Goal: Task Accomplishment & Management: Complete application form

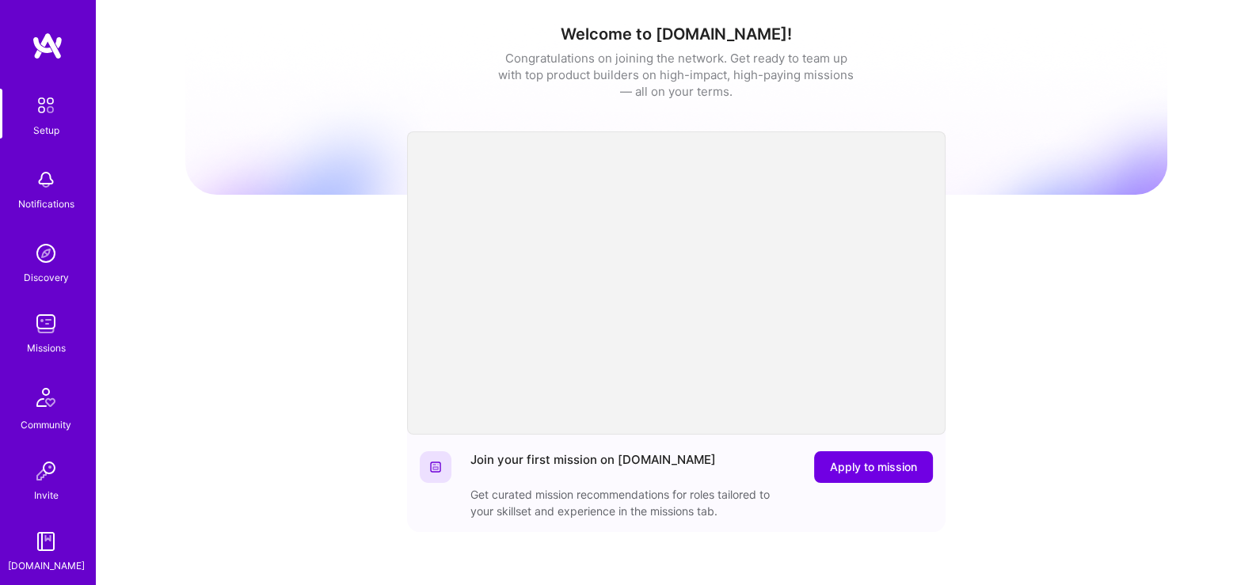
click at [36, 174] on img at bounding box center [46, 180] width 32 height 32
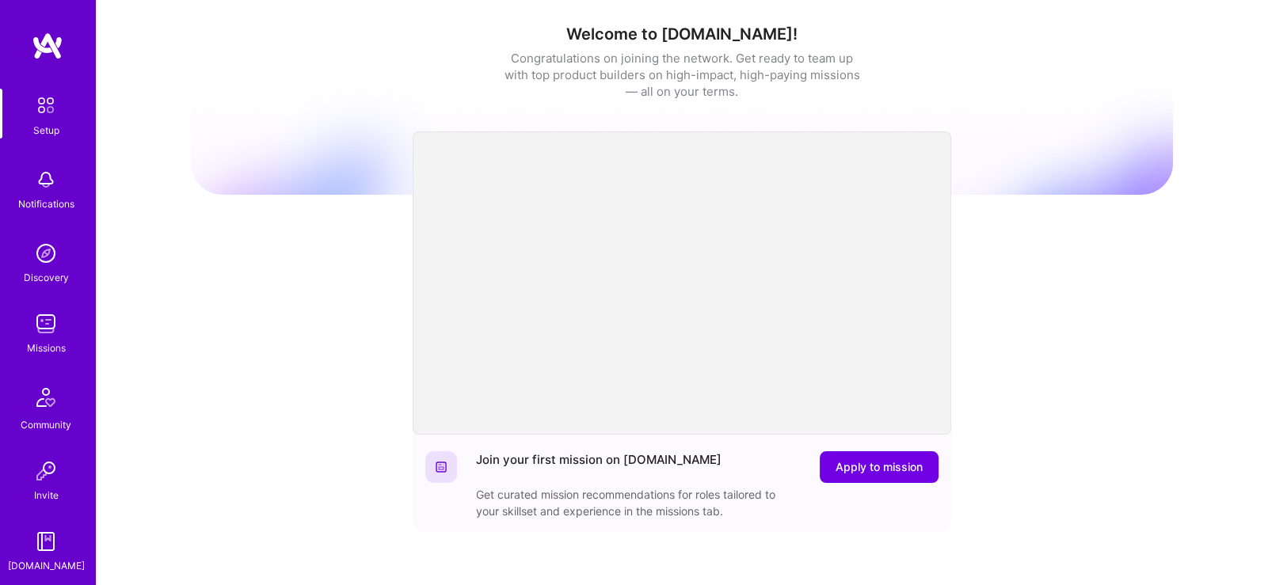
click at [41, 118] on img at bounding box center [45, 105] width 33 height 33
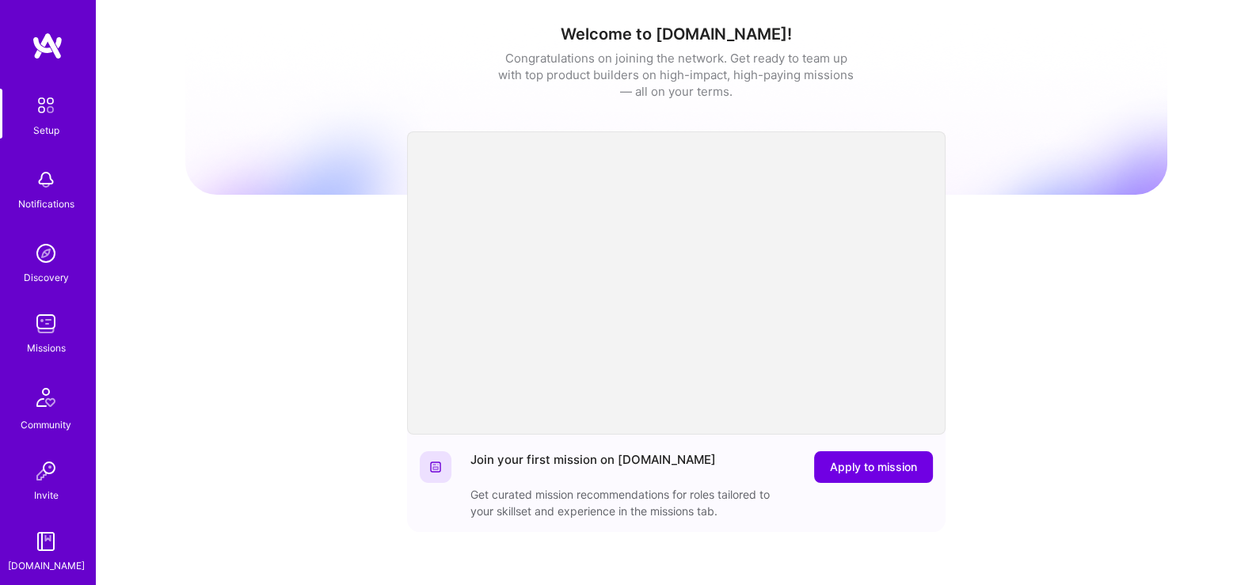
click at [39, 274] on div "Discovery" at bounding box center [46, 277] width 45 height 17
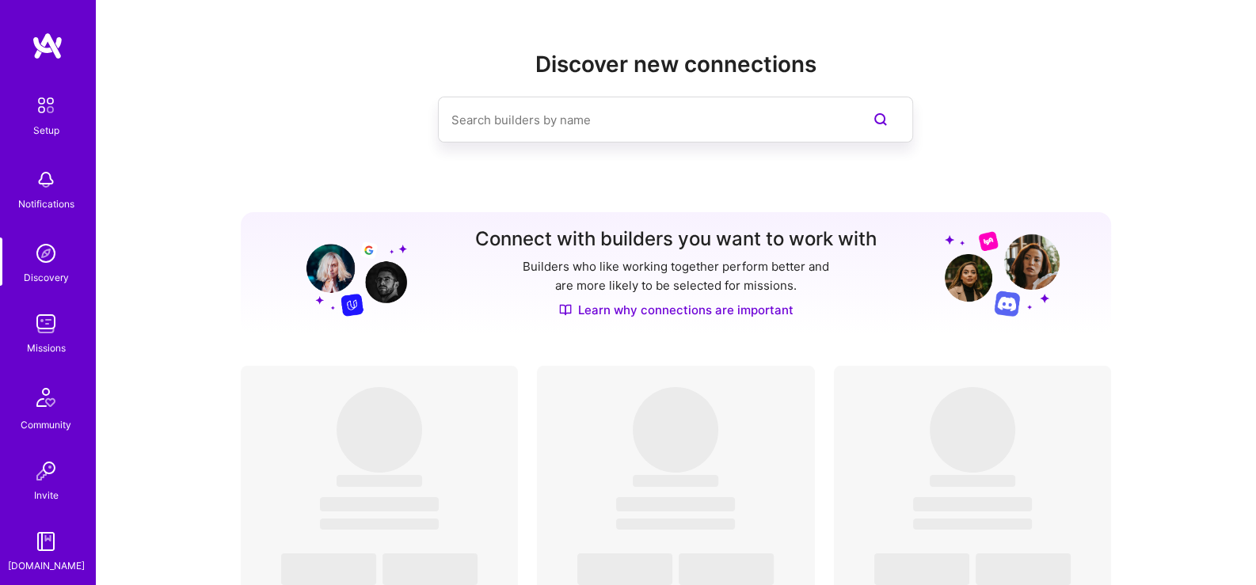
click at [41, 328] on img at bounding box center [46, 324] width 32 height 32
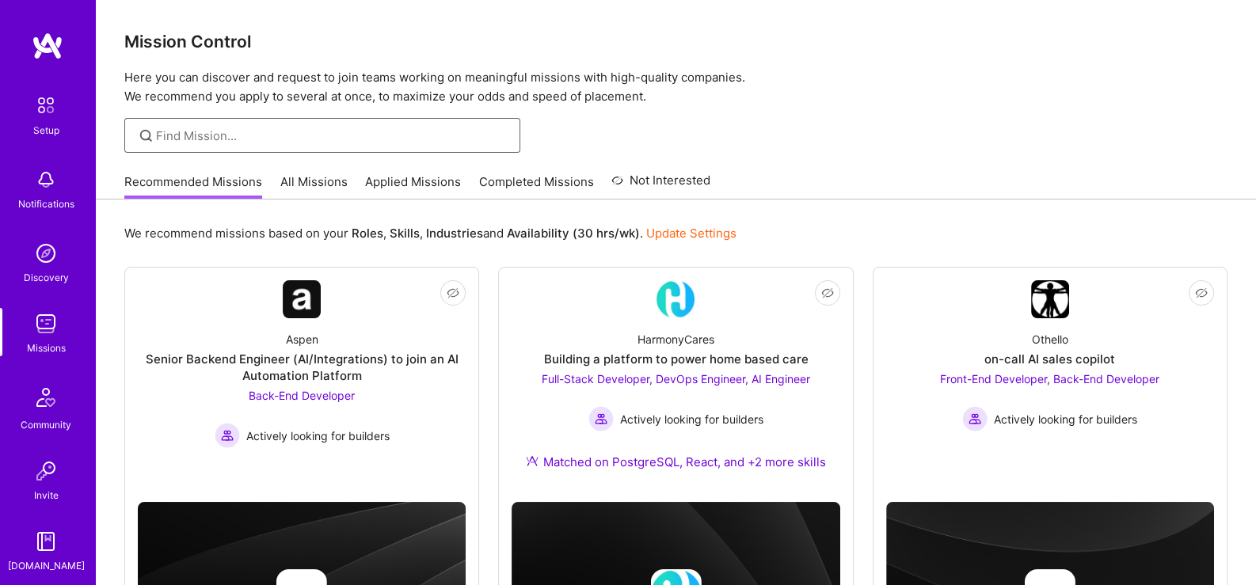
click at [253, 142] on input at bounding box center [332, 135] width 352 height 17
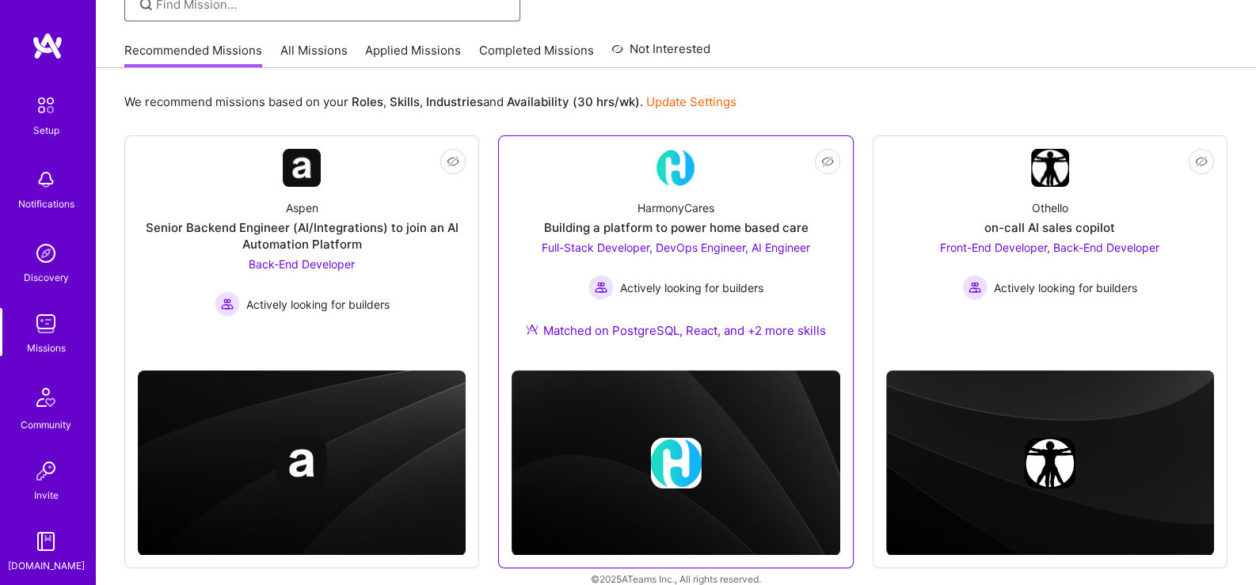
scroll to position [149, 0]
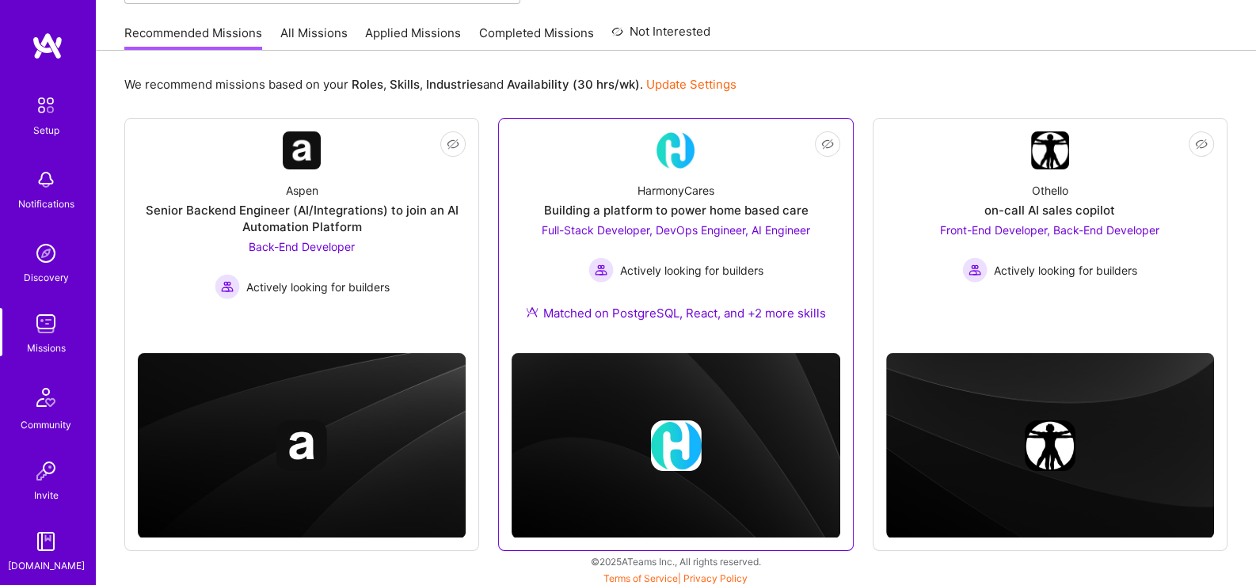
click at [542, 237] on span "Full-Stack Developer, DevOps Engineer, AI Engineer" at bounding box center [676, 229] width 268 height 13
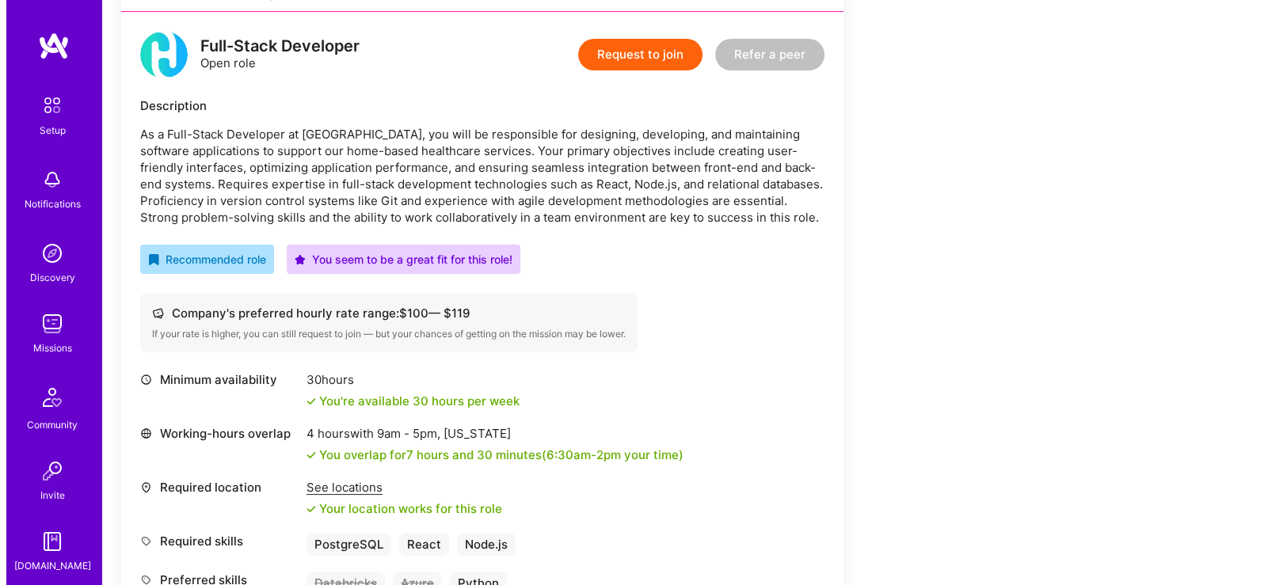
scroll to position [264, 0]
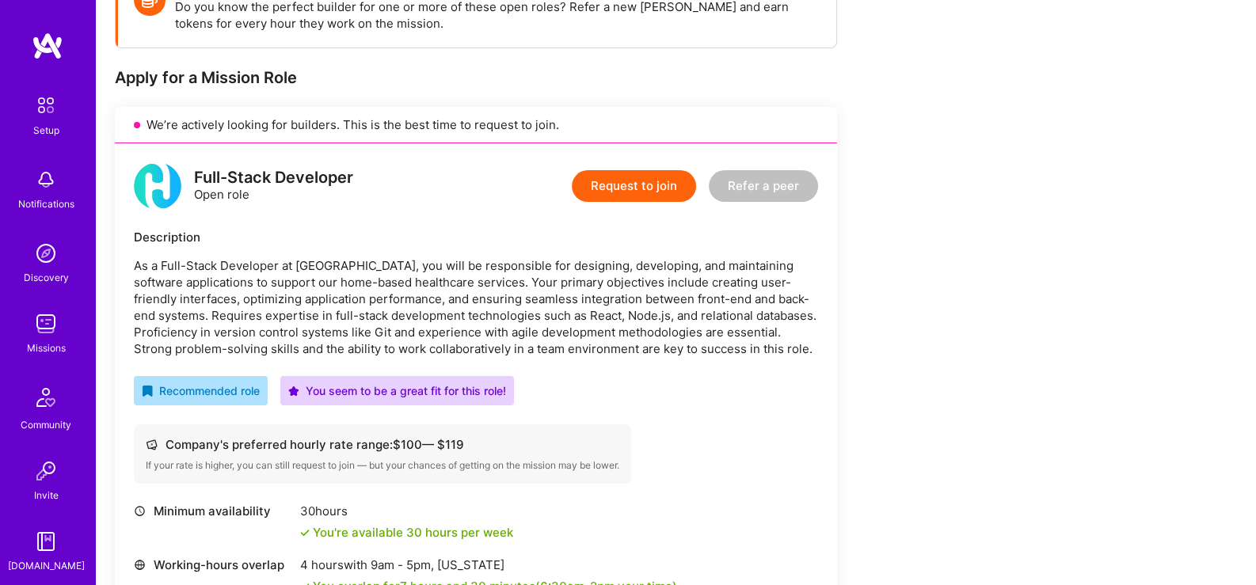
click at [629, 193] on button "Request to join" at bounding box center [634, 186] width 124 height 32
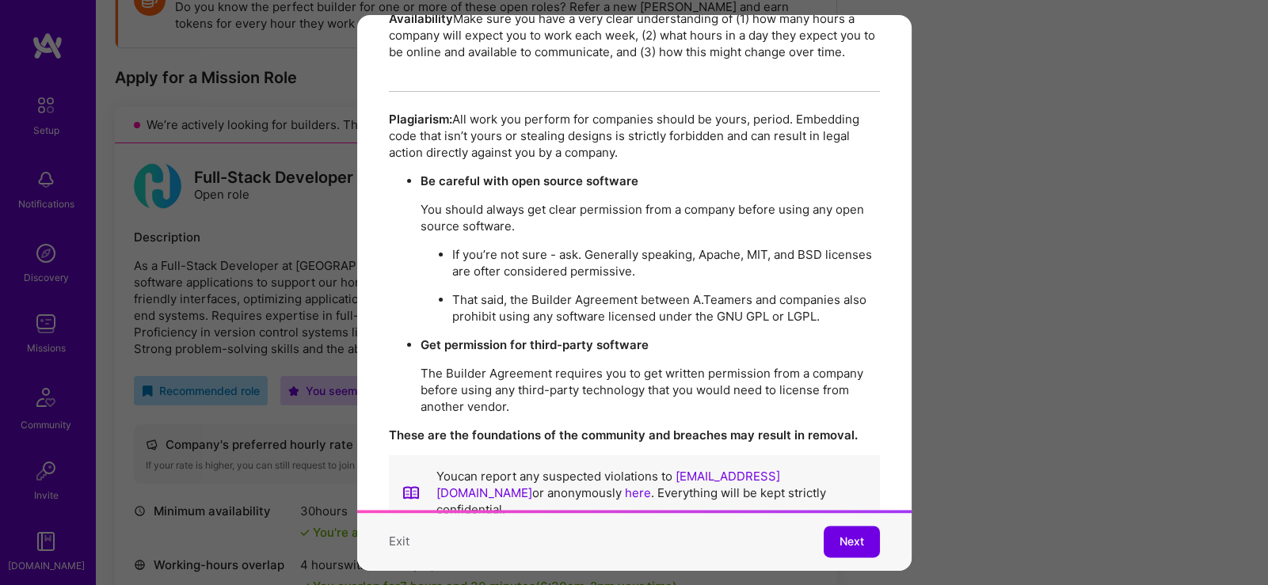
scroll to position [2831, 0]
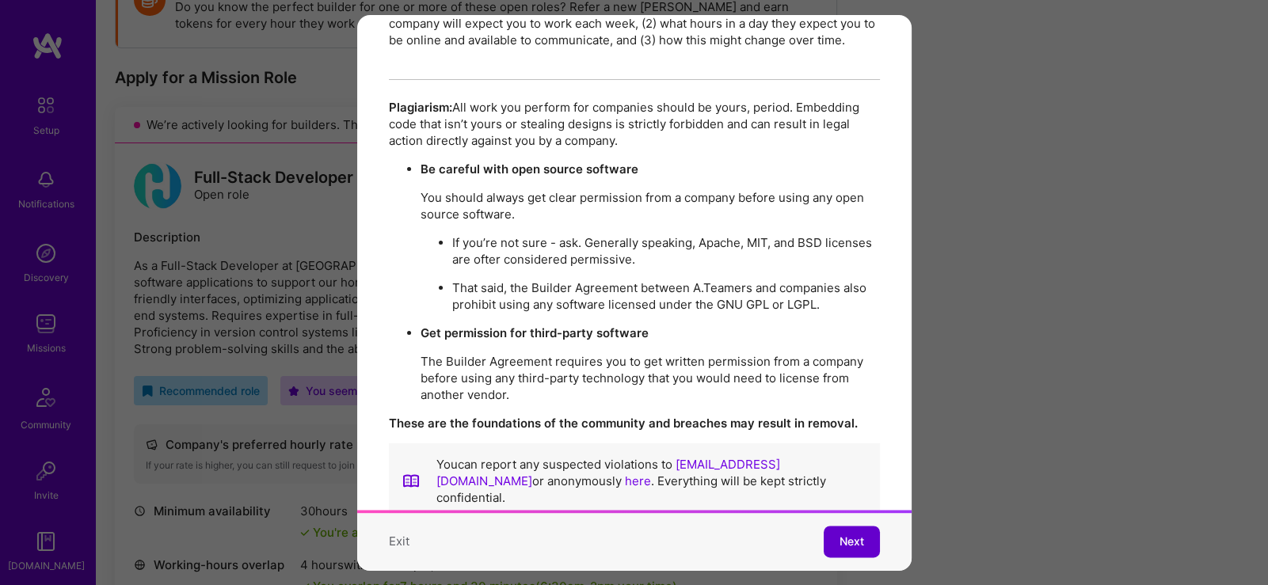
click at [828, 516] on div "Exit Next" at bounding box center [634, 542] width 554 height 57
click at [839, 535] on span "Next" at bounding box center [851, 543] width 25 height 16
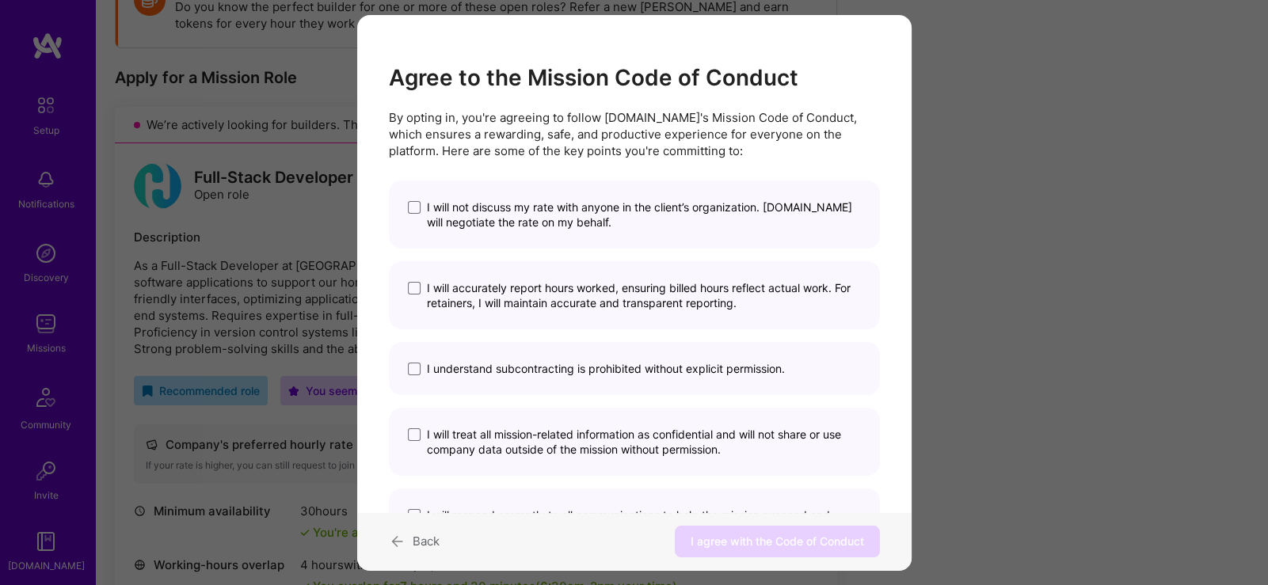
scroll to position [0, 0]
click at [535, 206] on span "I will not discuss my rate with anyone in the client’s organization. [DOMAIN_NA…" at bounding box center [644, 215] width 434 height 30
click at [0, 0] on input "I will not discuss my rate with anyone in the client’s organization. [DOMAIN_NA…" at bounding box center [0, 0] width 0 height 0
click at [538, 308] on span "I will accurately report hours worked, ensuring billed hours reflect actual wor…" at bounding box center [644, 295] width 434 height 30
click at [0, 0] on input "I will accurately report hours worked, ensuring billed hours reflect actual wor…" at bounding box center [0, 0] width 0 height 0
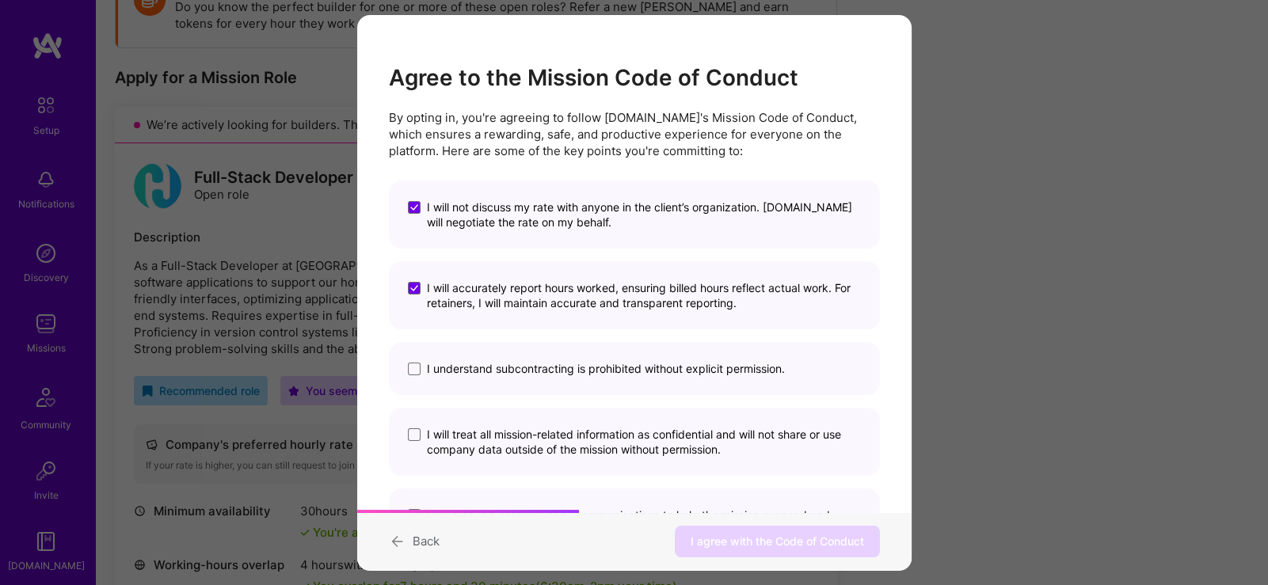
click at [555, 371] on span "I understand subcontracting is prohibited without explicit permission." at bounding box center [606, 368] width 358 height 15
click at [0, 0] on input "I understand subcontracting is prohibited without explicit permission." at bounding box center [0, 0] width 0 height 0
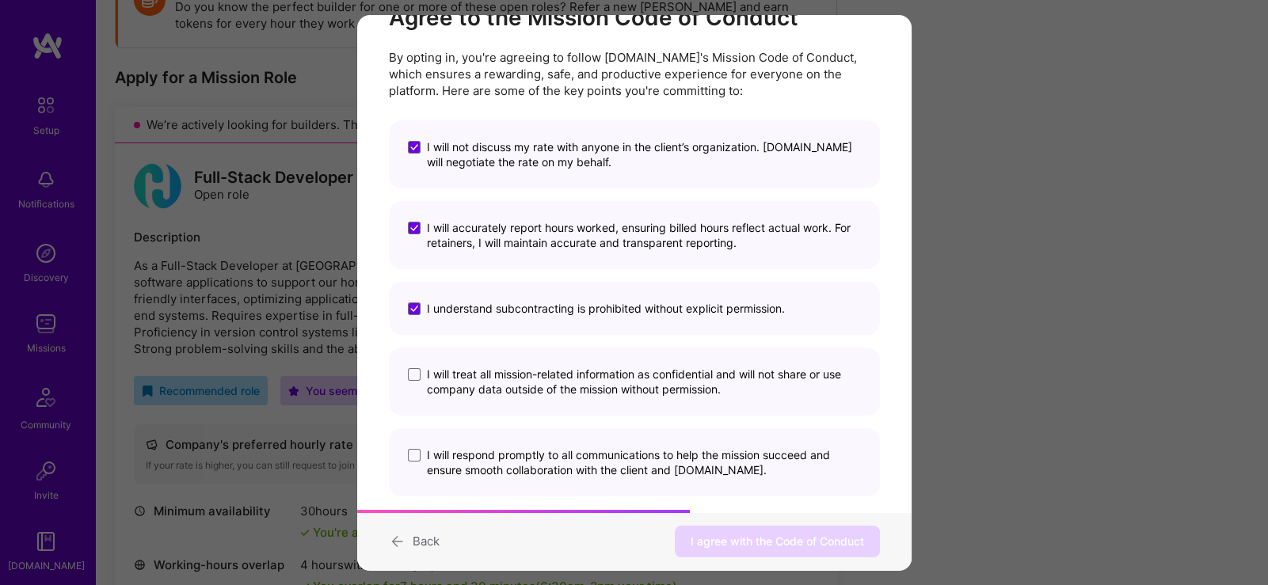
scroll to position [90, 0]
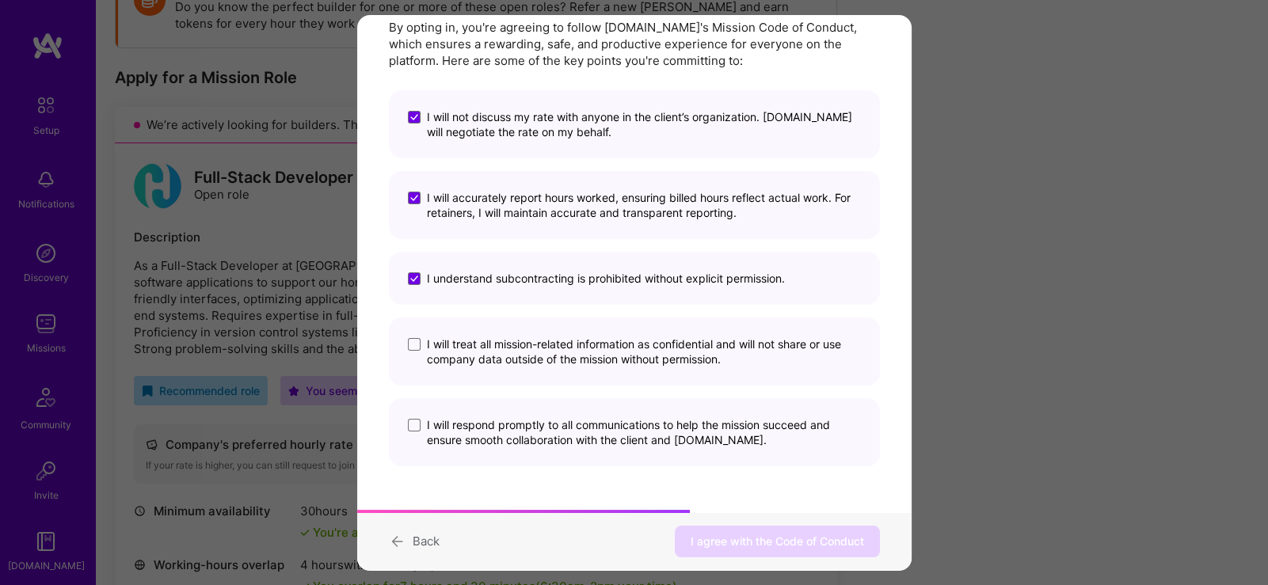
click at [554, 355] on span "I will treat all mission-related information as confidential and will not share…" at bounding box center [644, 352] width 434 height 30
click at [0, 0] on input "I will treat all mission-related information as confidential and will not share…" at bounding box center [0, 0] width 0 height 0
click at [585, 424] on span "I will respond promptly to all communications to help the mission succeed and e…" at bounding box center [644, 432] width 434 height 30
click at [0, 0] on input "I will respond promptly to all communications to help the mission succeed and e…" at bounding box center [0, 0] width 0 height 0
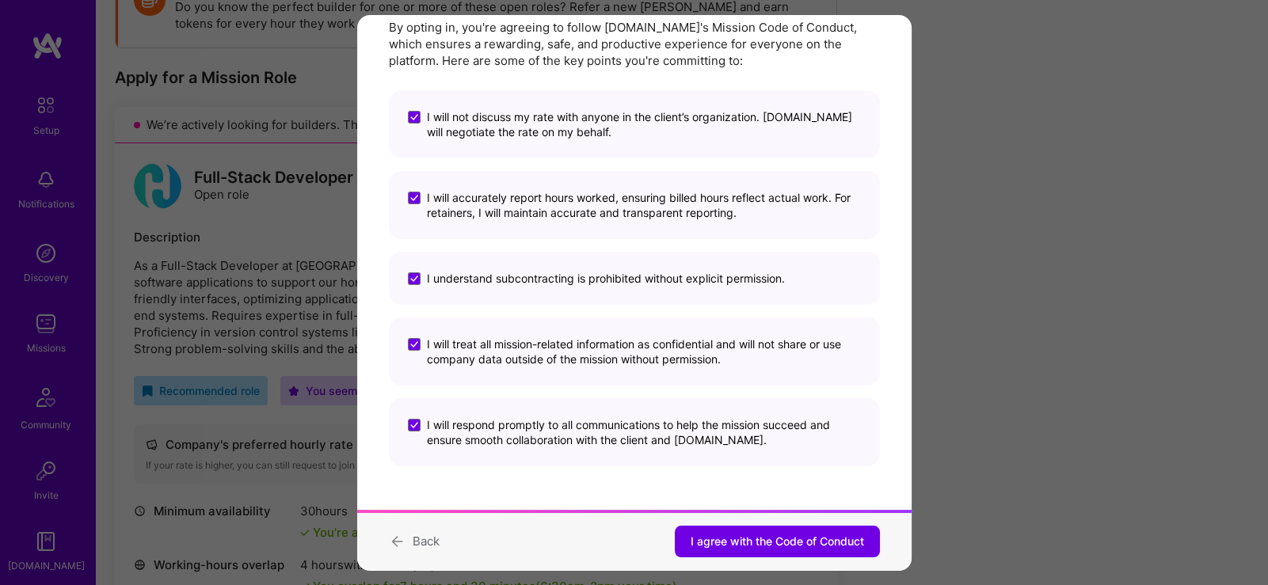
click at [679, 531] on button "I agree with the Code of Conduct" at bounding box center [777, 543] width 205 height 32
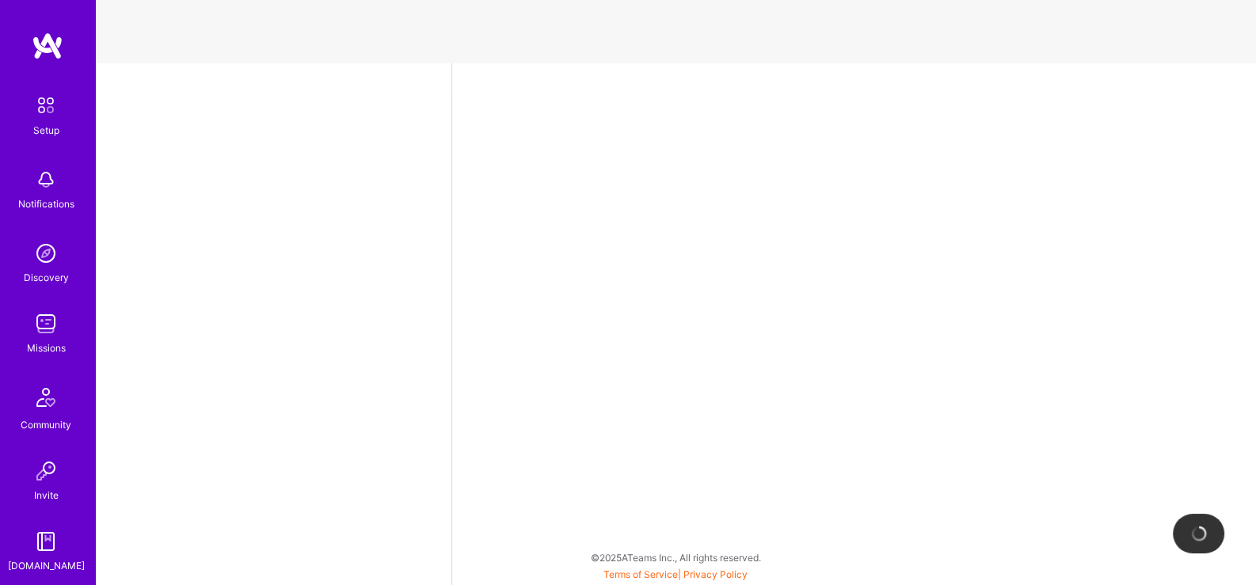
select select "US"
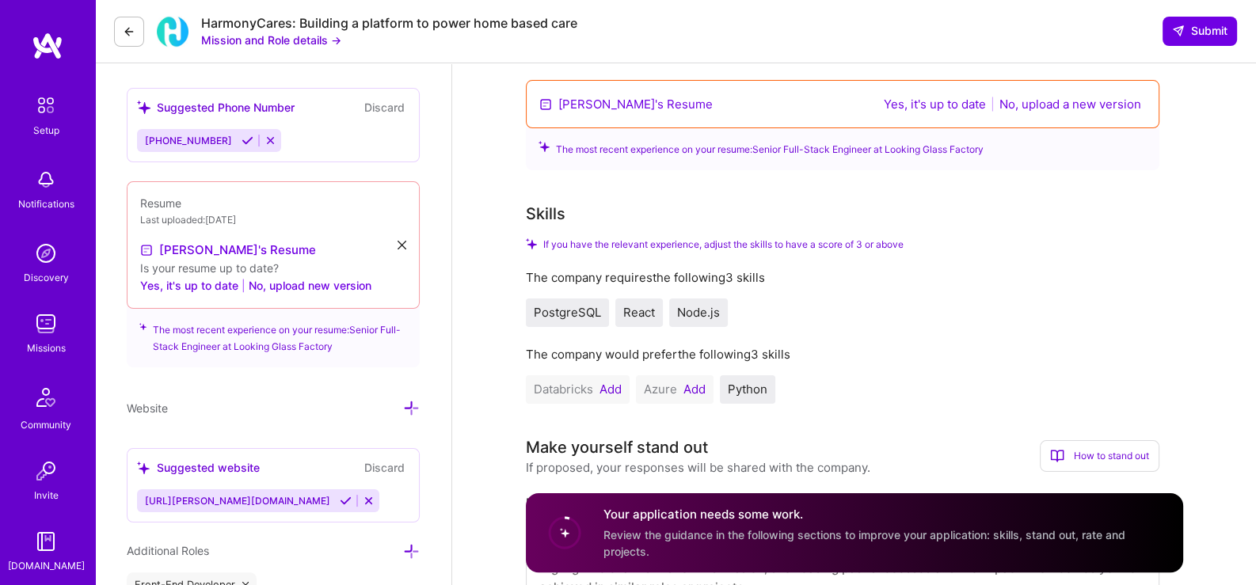
scroll to position [264, 0]
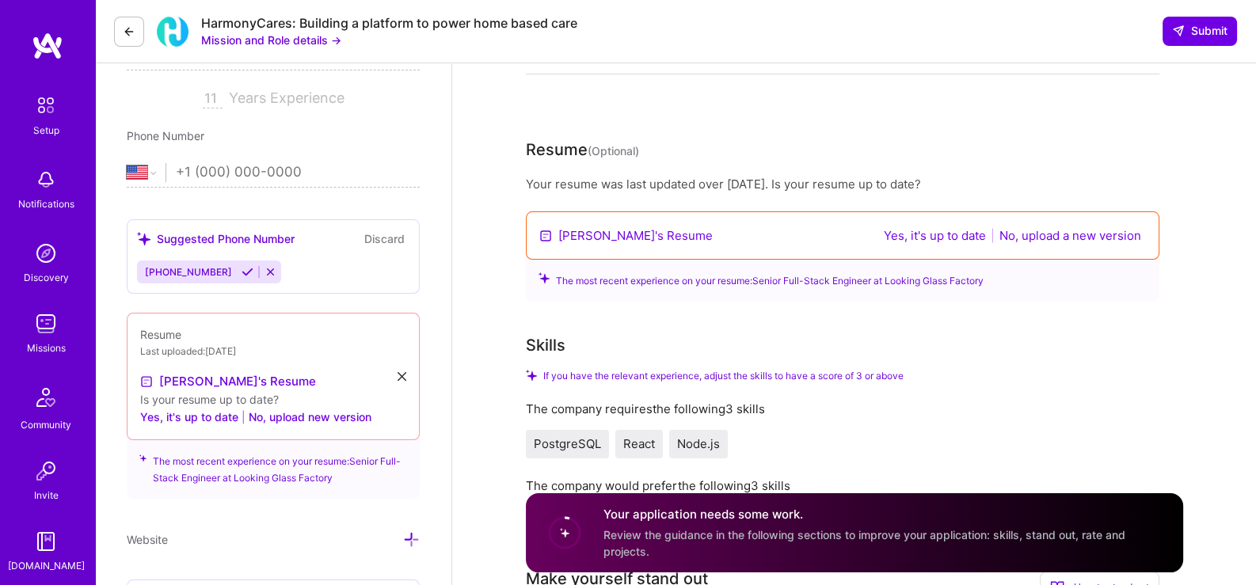
click at [1081, 237] on button "No, upload a new version" at bounding box center [1070, 235] width 151 height 18
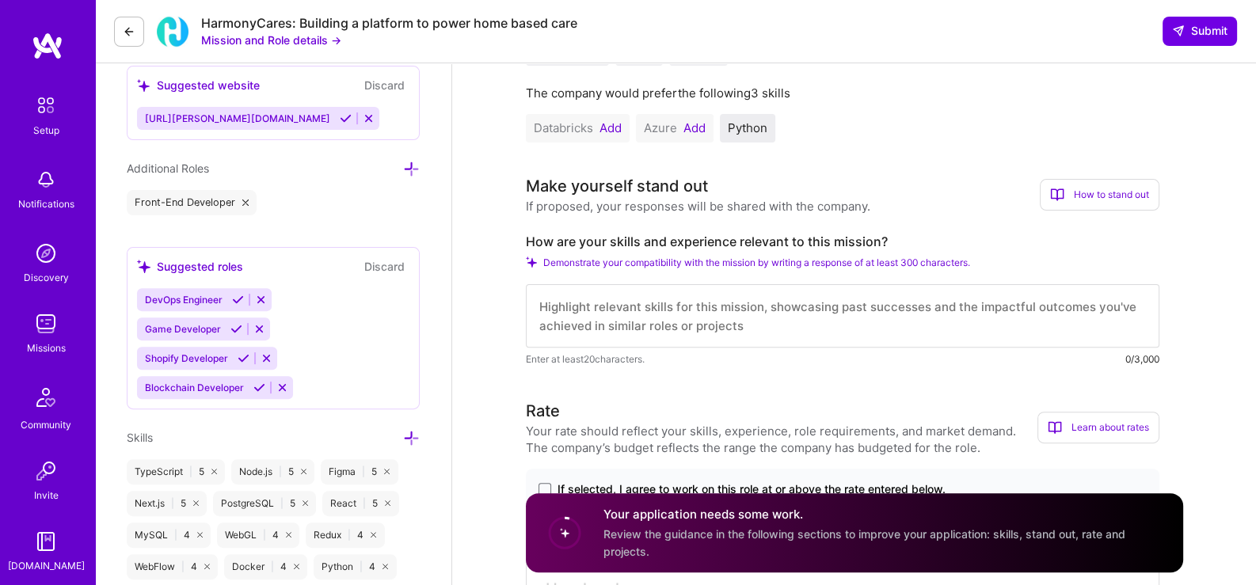
scroll to position [0, 0]
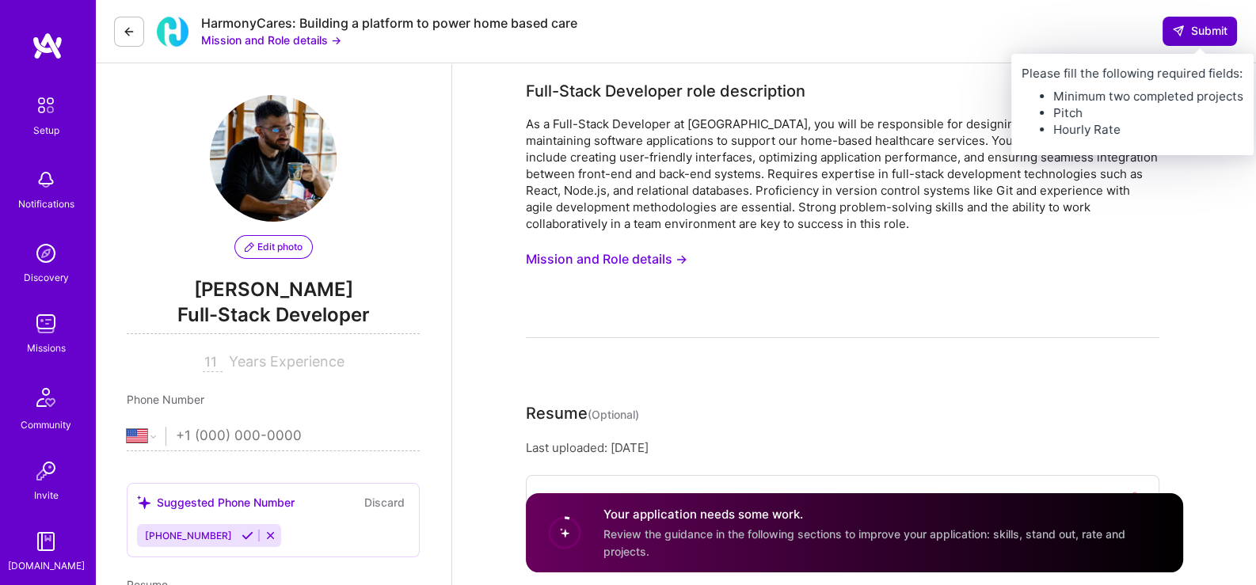
click at [1224, 21] on button "Submit" at bounding box center [1200, 31] width 74 height 29
click at [1172, 44] on button "Submit" at bounding box center [1200, 31] width 74 height 29
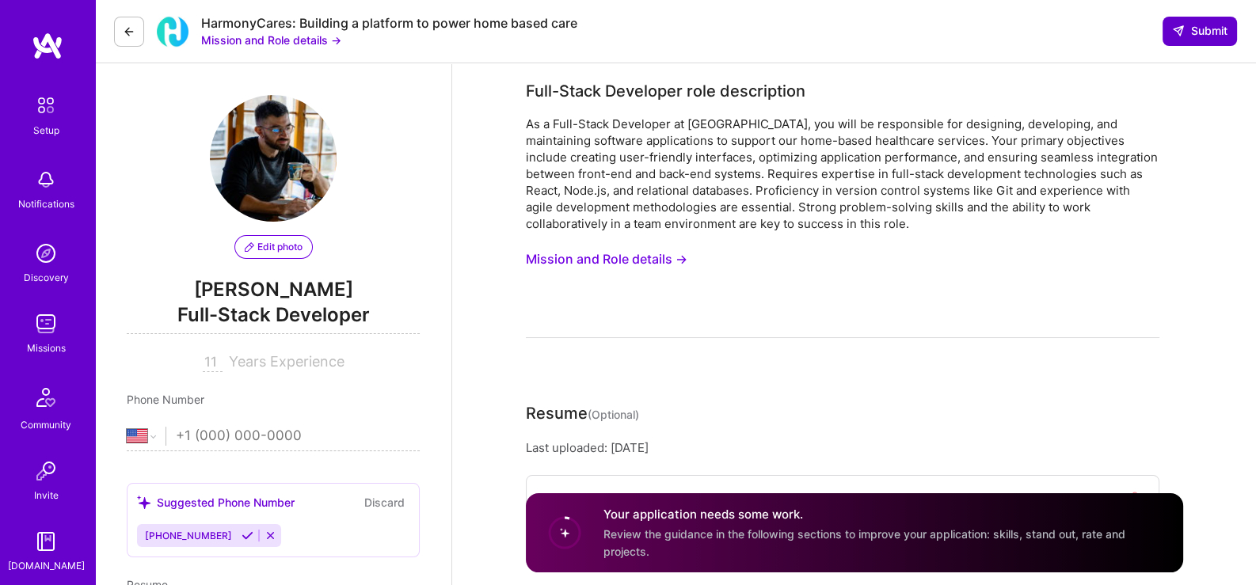
click at [1172, 41] on button "Submit" at bounding box center [1200, 31] width 74 height 29
click at [1086, 89] on div "Full-Stack Developer role description" at bounding box center [843, 91] width 634 height 24
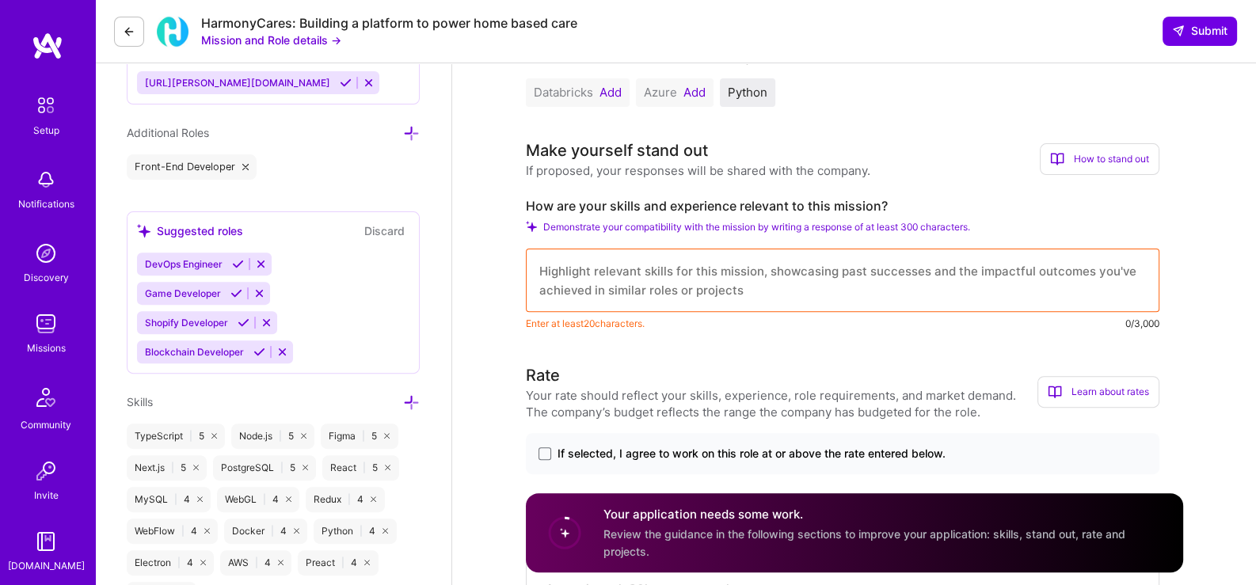
scroll to position [660, 0]
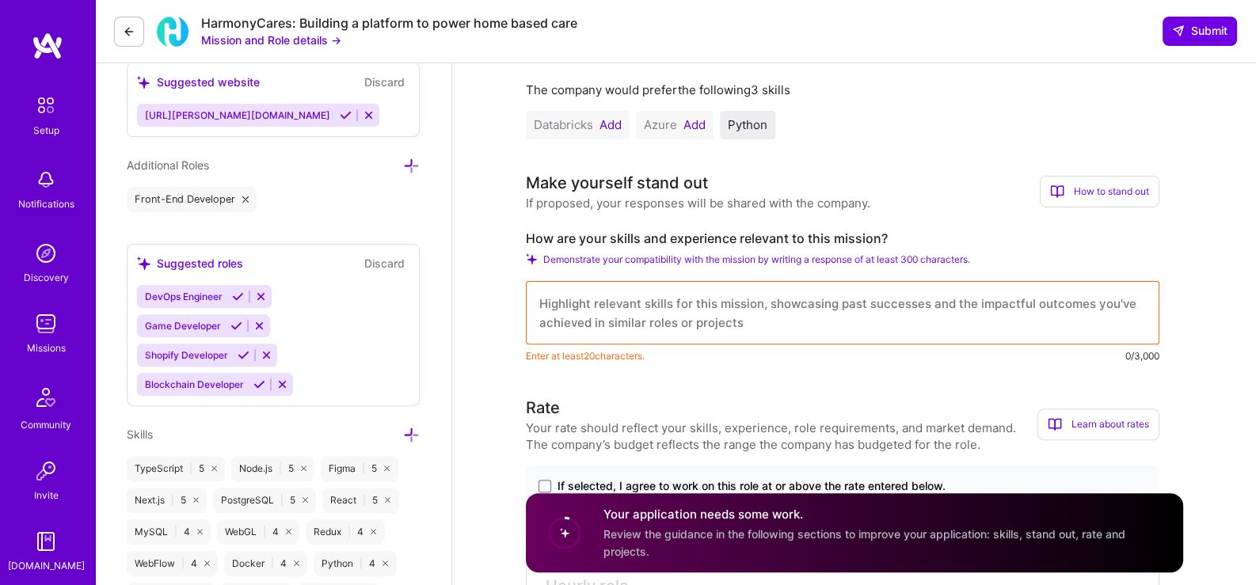
click at [620, 317] on textarea at bounding box center [843, 312] width 634 height 63
click at [616, 256] on span "Demonstrate your compatibility with the mission by writing a response of at lea…" at bounding box center [756, 259] width 427 height 12
click at [634, 298] on textarea "To enrich screen reader interactions, please activate Accessibility in Grammarl…" at bounding box center [843, 312] width 634 height 63
click at [637, 306] on textarea "To enrich screen reader interactions, please activate Accessibility in Grammarl…" at bounding box center [843, 312] width 634 height 63
click at [733, 310] on textarea "To enrich screen reader interactions, please activate Accessibility in Grammarl…" at bounding box center [843, 312] width 634 height 63
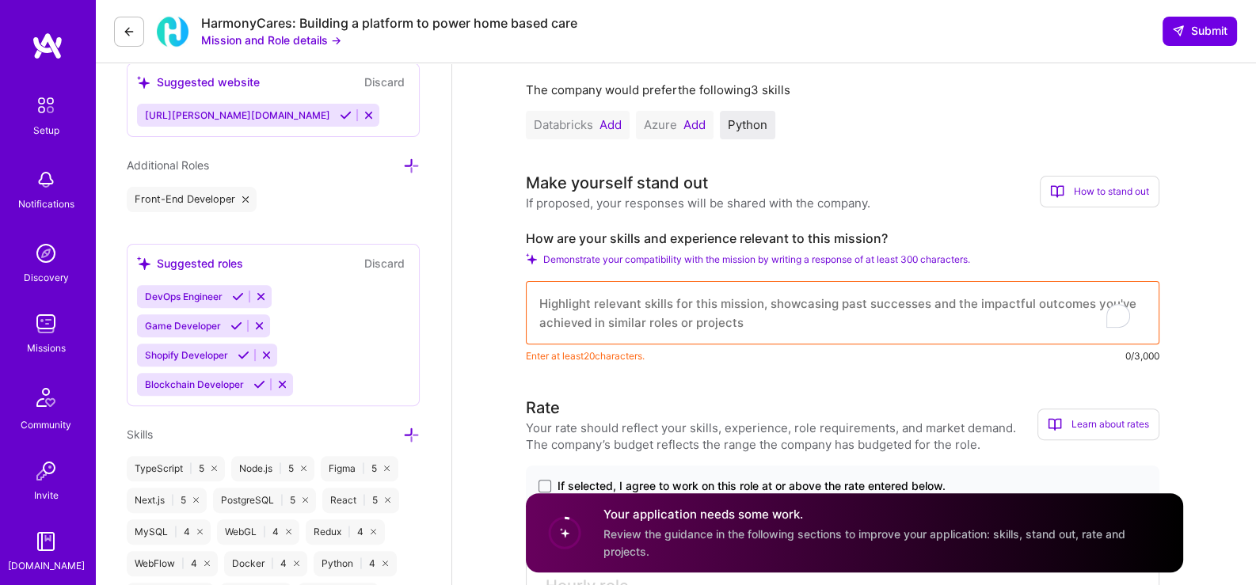
paste textarea "Innovative software engineer with over 7 years of experience building scalable,…"
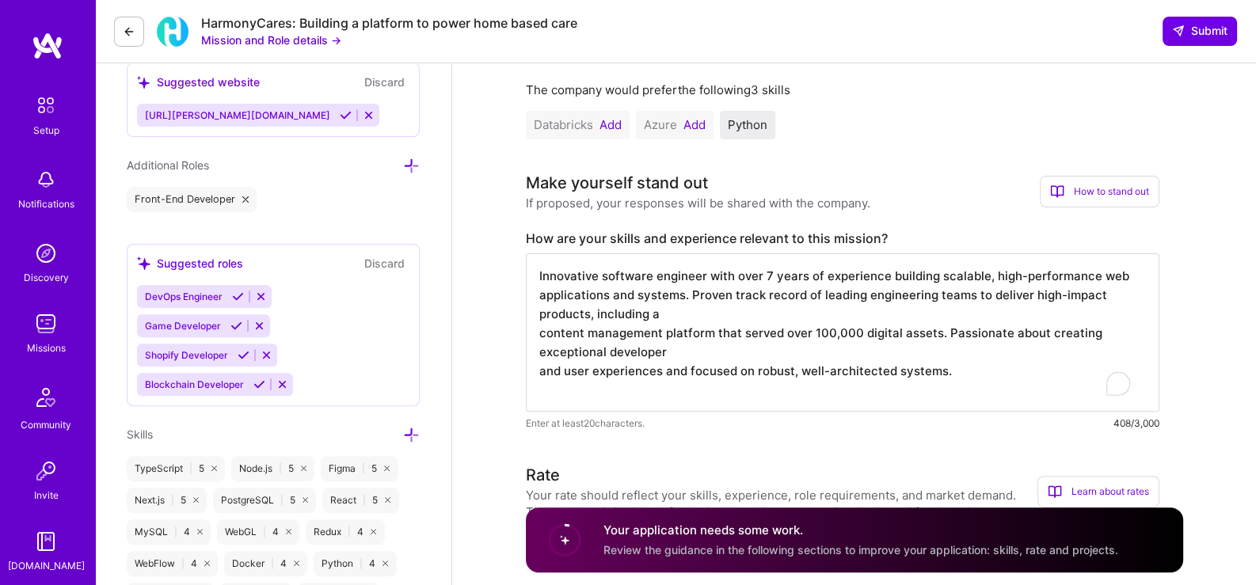
scroll to position [1, 0]
type textarea "Innovative software engineer with over 7 years of experience building scalable,…"
click at [740, 416] on div "Enter at least 20 characters. 408/3,000" at bounding box center [843, 423] width 634 height 17
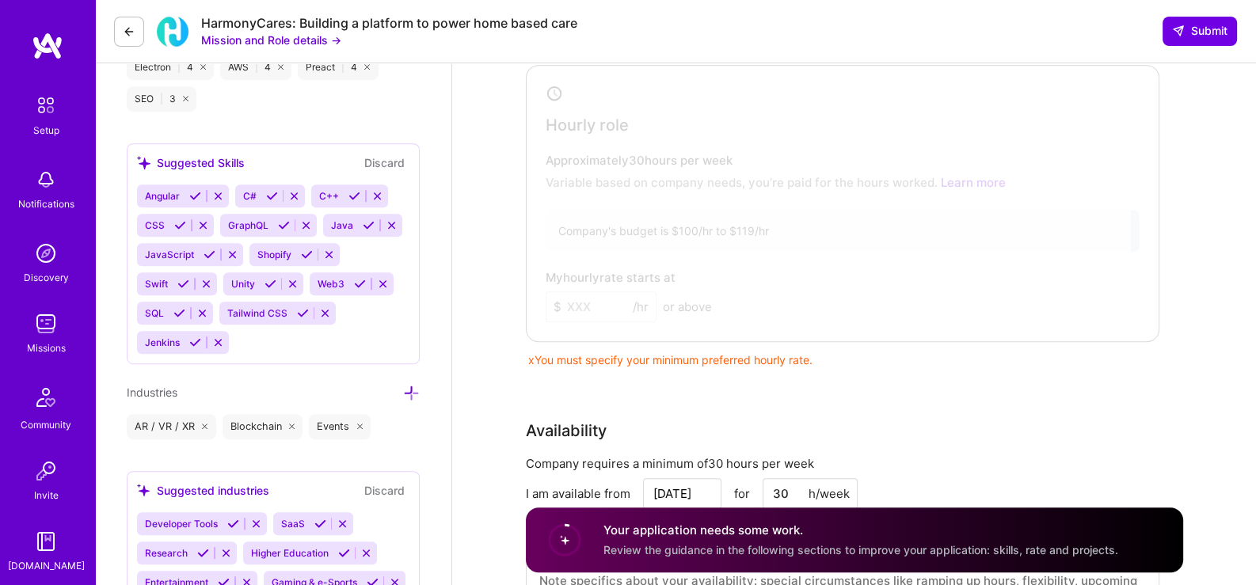
click at [586, 360] on div "x You must specify your minimum preferred hourly rate." at bounding box center [843, 360] width 634 height 17
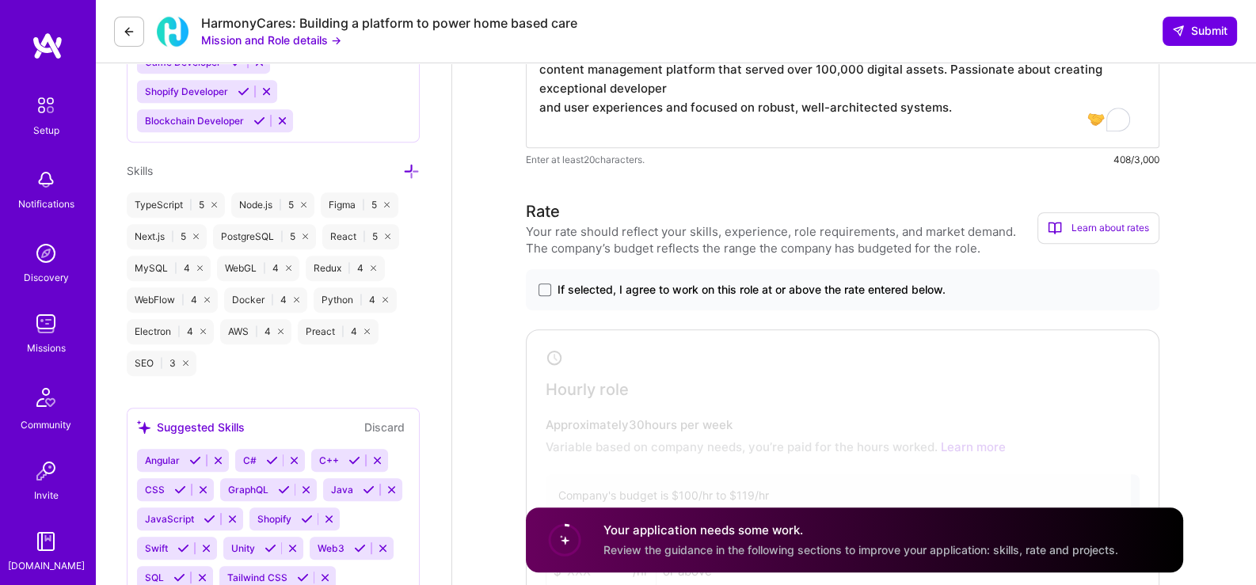
click at [552, 290] on label "If selected, I agree to work on this role at or above the rate entered below." at bounding box center [843, 290] width 608 height 16
click at [0, 0] on input "If selected, I agree to work on this role at or above the rate entered below." at bounding box center [0, 0] width 0 height 0
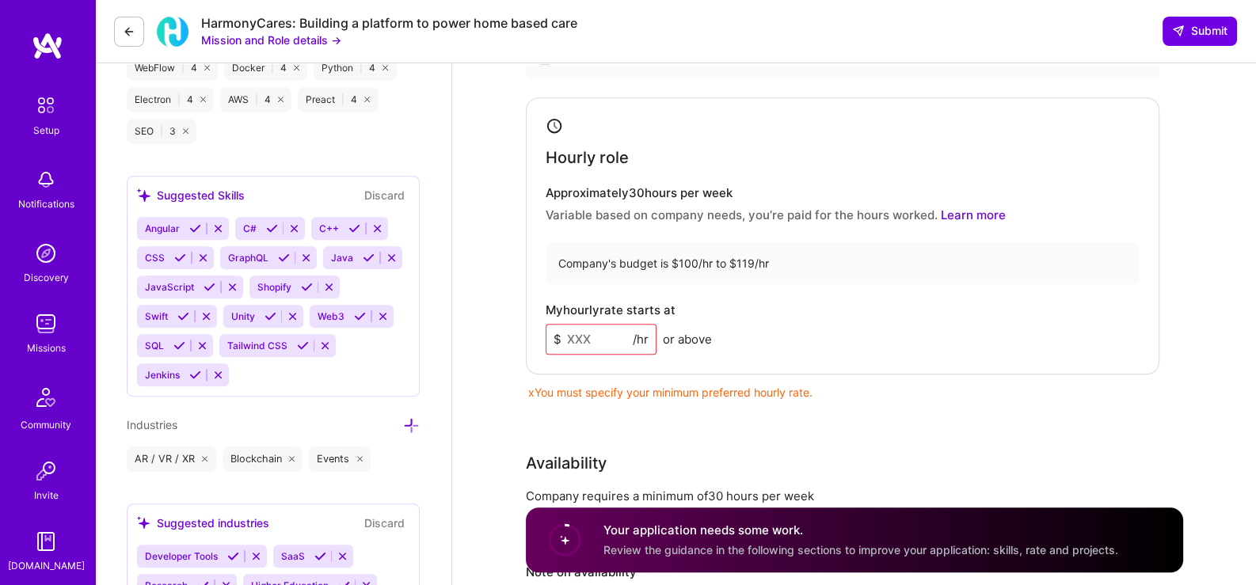
scroll to position [1188, 0]
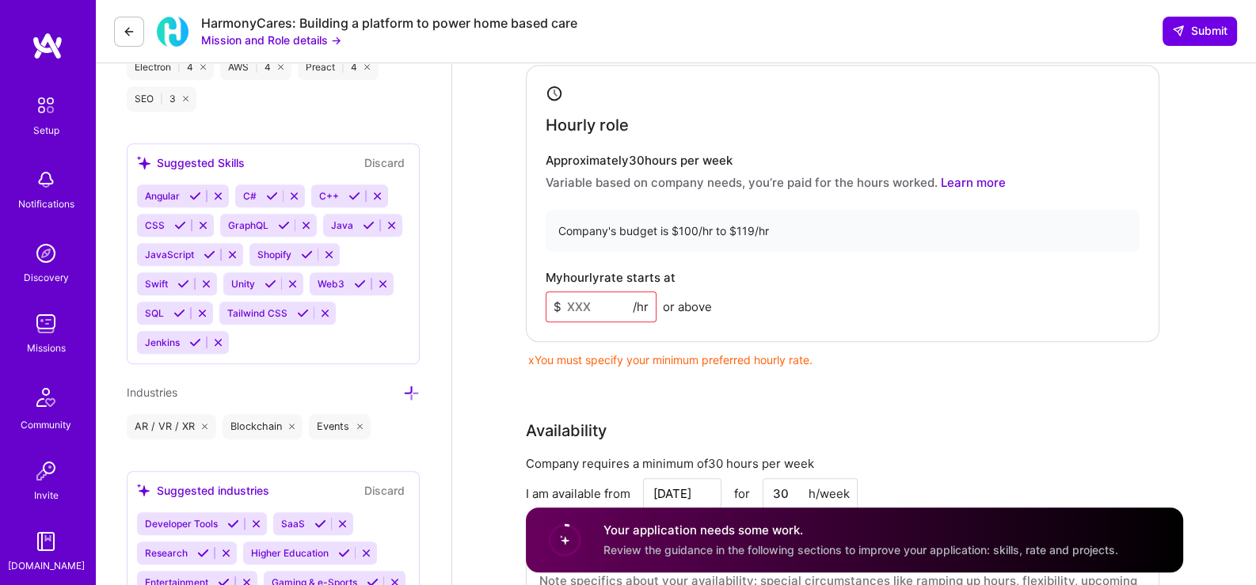
click at [592, 308] on input at bounding box center [601, 306] width 111 height 31
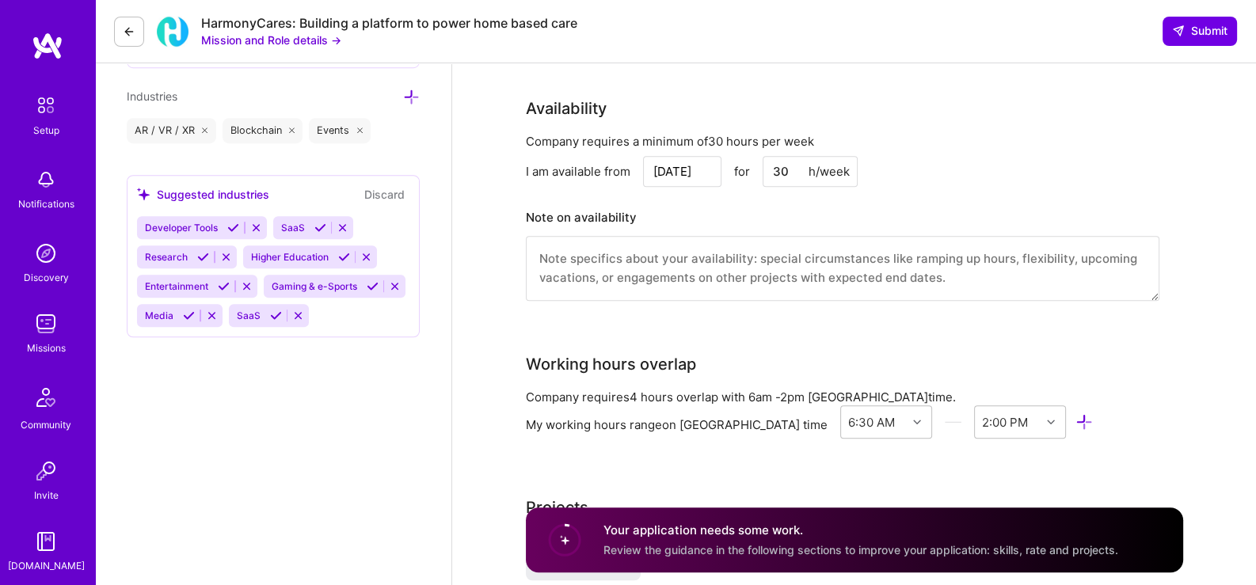
scroll to position [1452, 0]
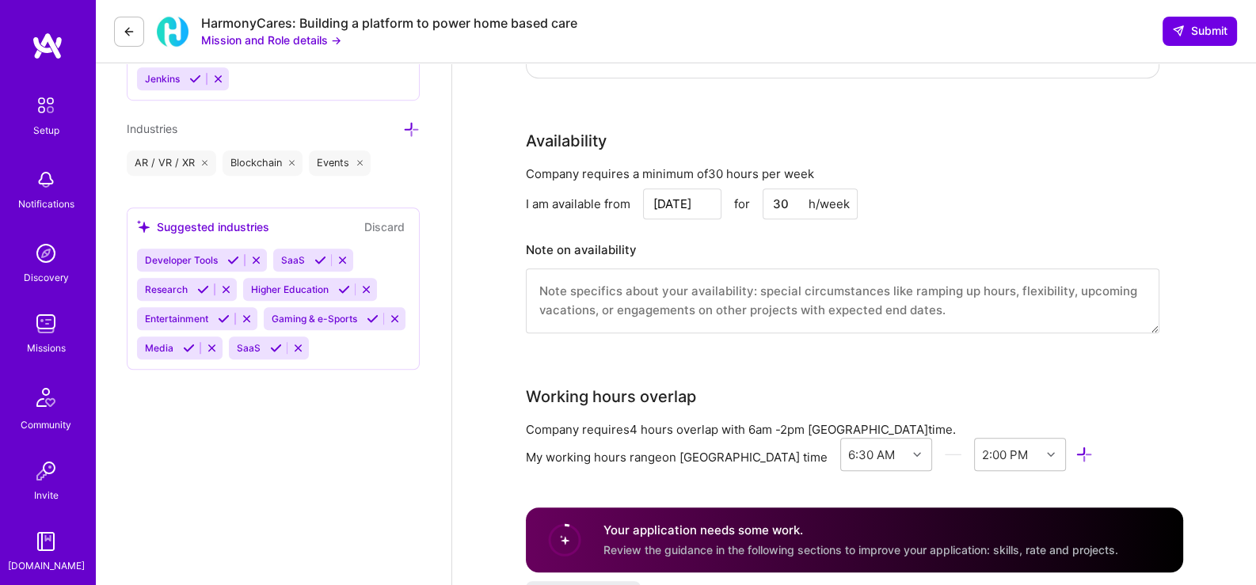
type input "100"
click at [705, 197] on input "[DATE]" at bounding box center [682, 203] width 78 height 31
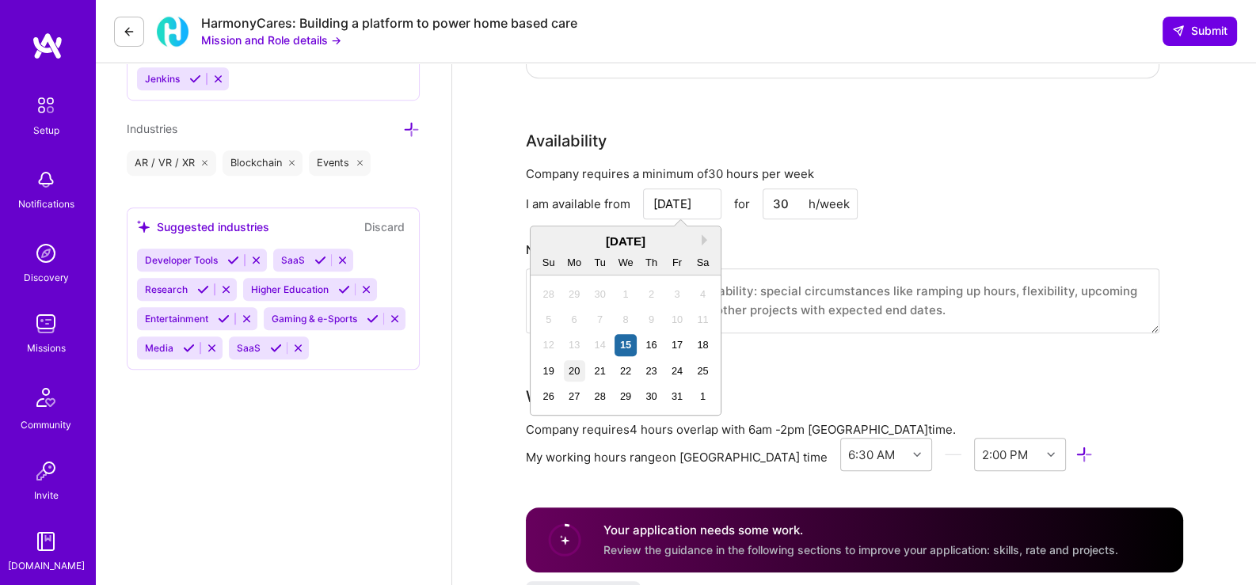
click at [575, 371] on div "20" at bounding box center [574, 370] width 21 height 21
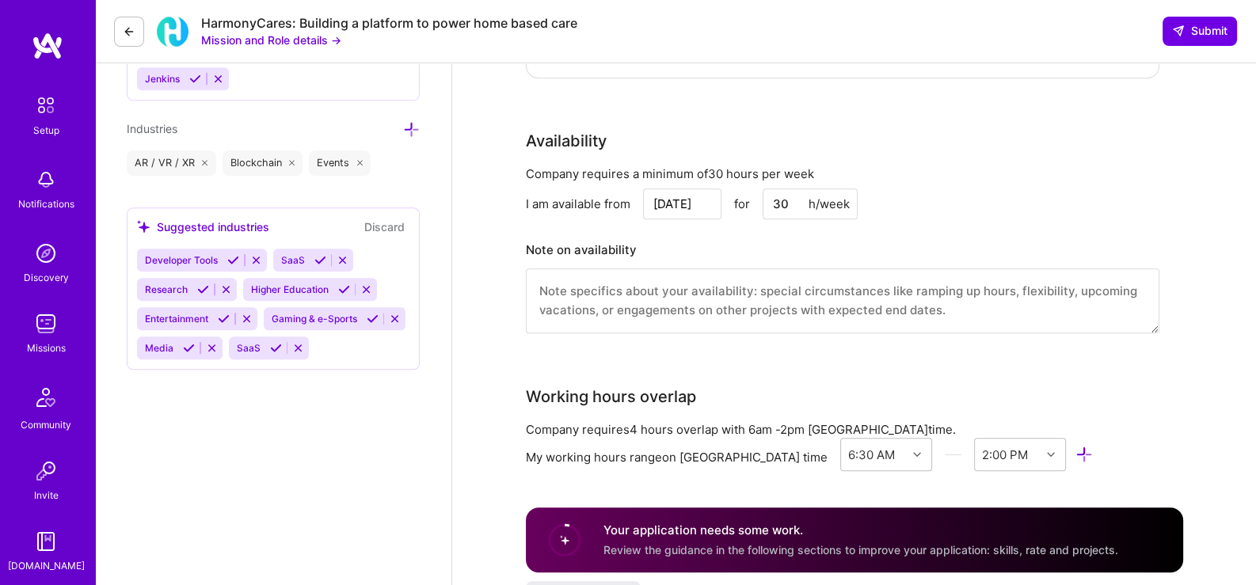
click at [668, 212] on input "[DATE]" at bounding box center [682, 203] width 78 height 31
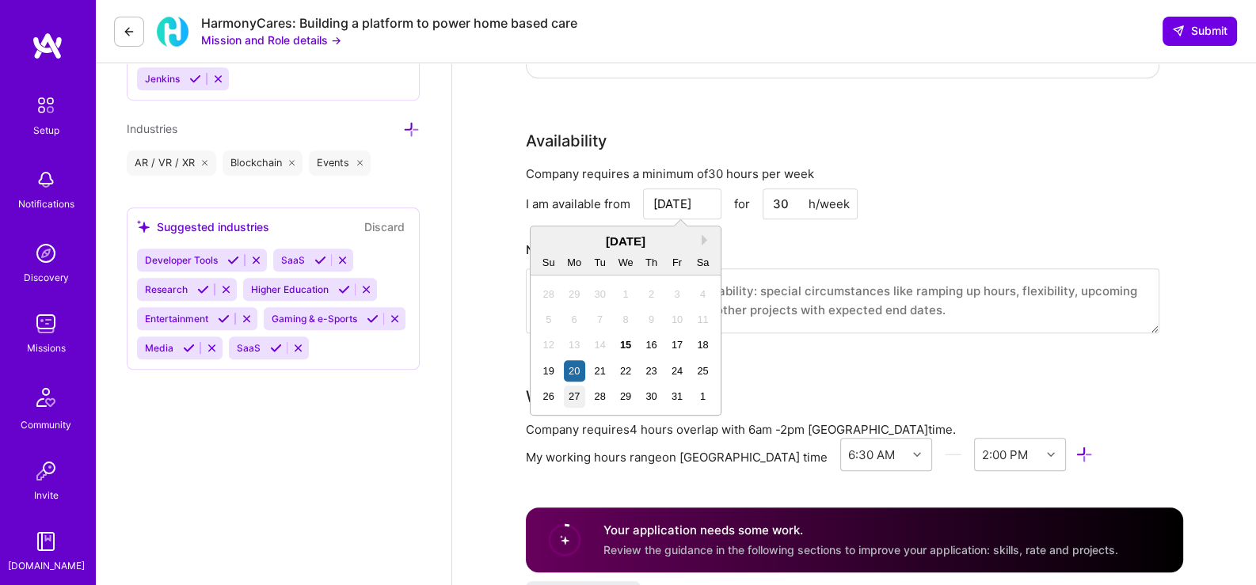
click at [574, 395] on div "27" at bounding box center [574, 396] width 21 height 21
type input "[DATE]"
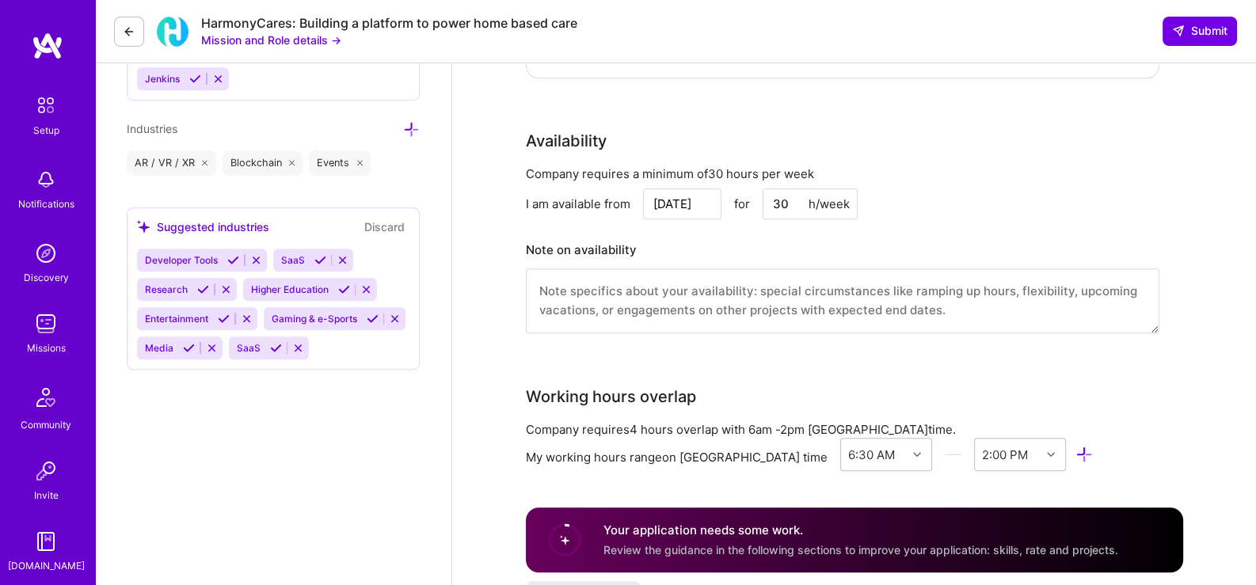
click at [506, 341] on div "Full-Stack Developer role description As a Full-Stack Developer at [GEOGRAPHIC_…" at bounding box center [854, 553] width 804 height 3882
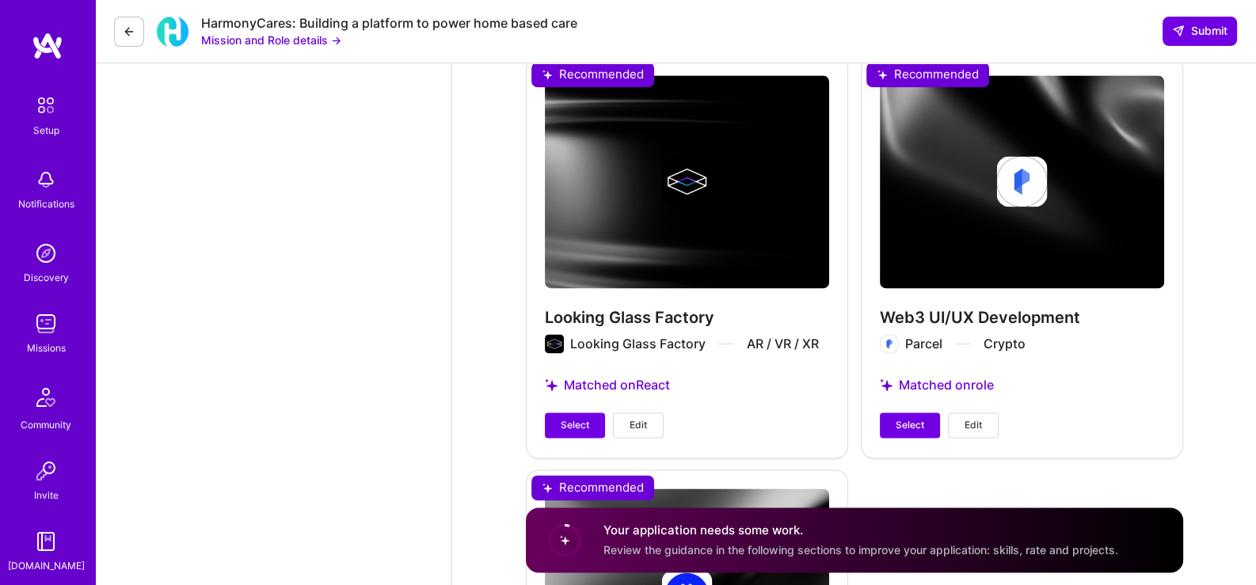
scroll to position [3035, 0]
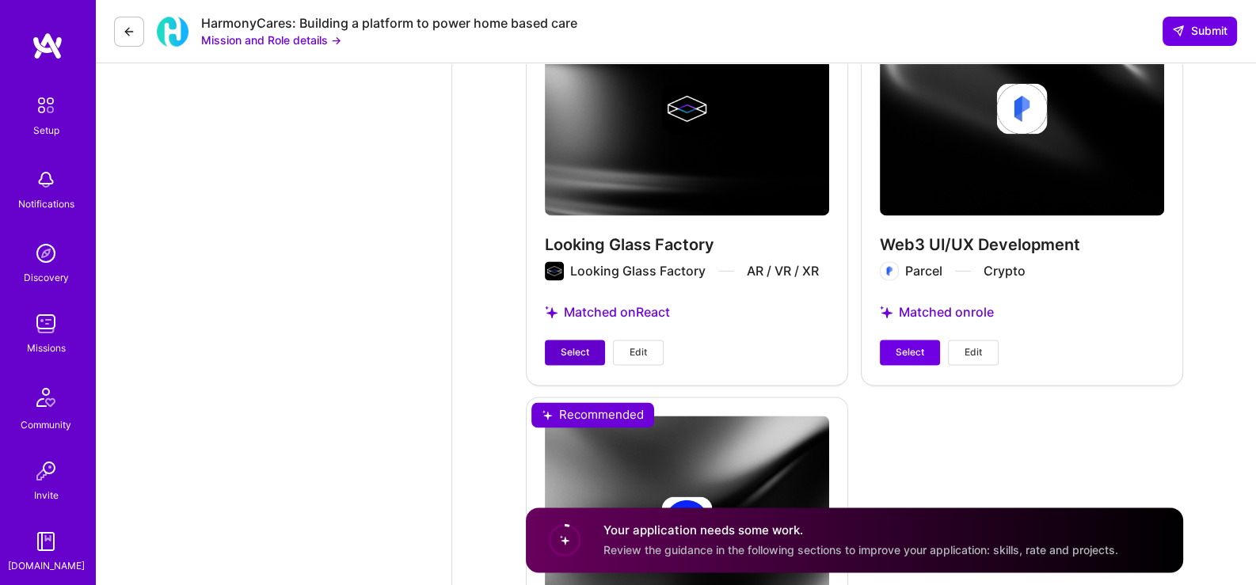
click at [558, 340] on button "Select" at bounding box center [575, 352] width 60 height 25
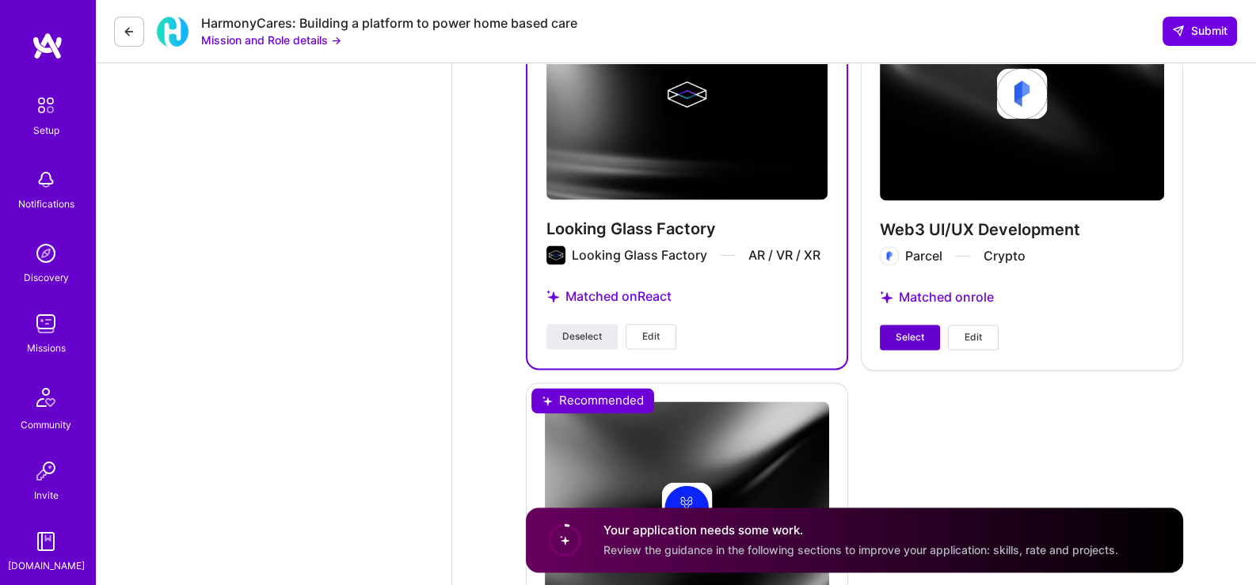
click at [923, 337] on button "Select" at bounding box center [910, 337] width 60 height 25
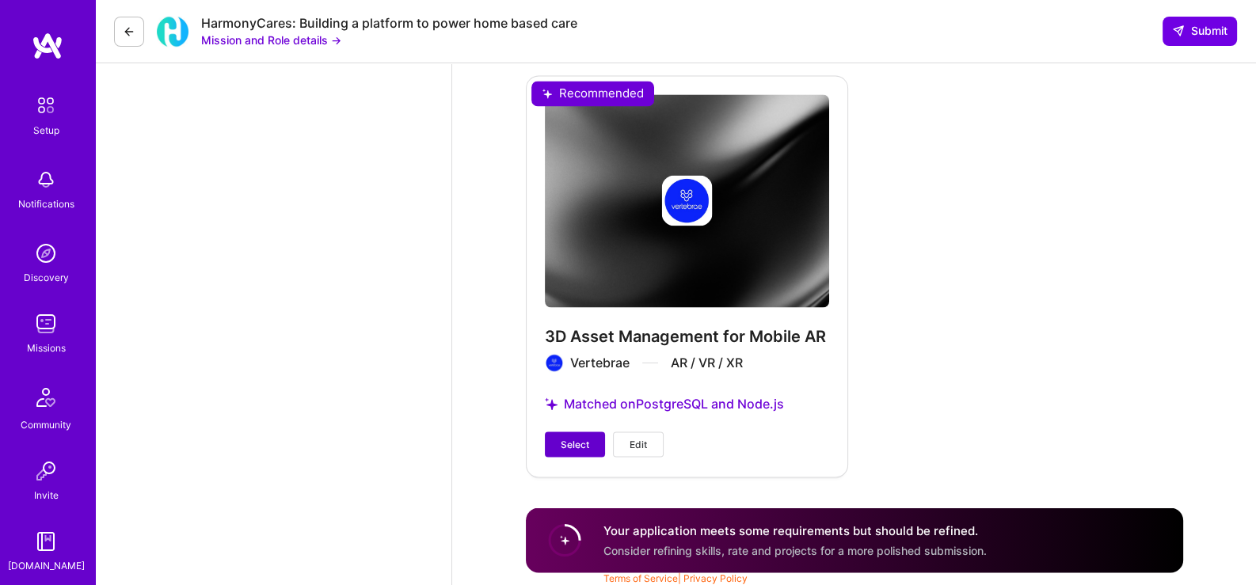
click at [580, 451] on button "Select" at bounding box center [575, 444] width 60 height 25
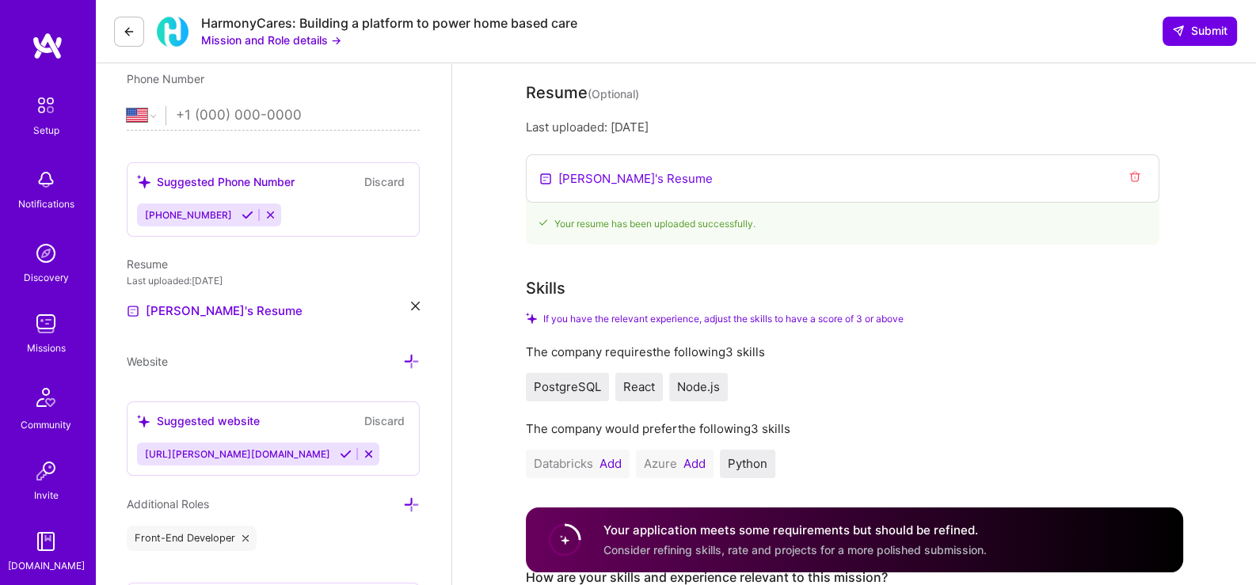
scroll to position [175, 0]
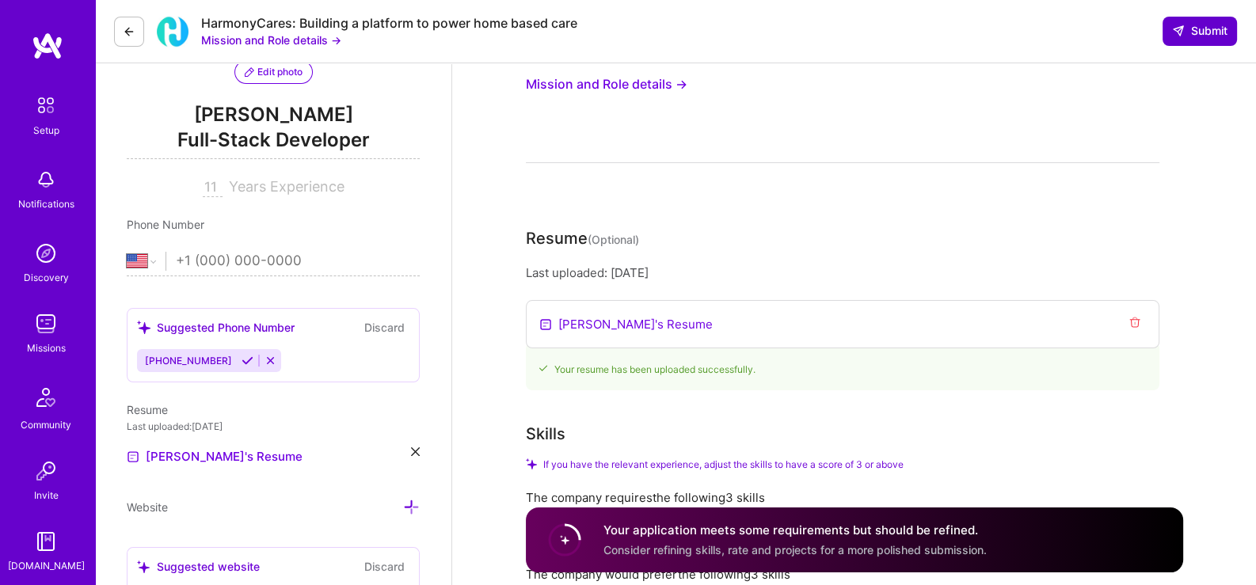
click at [1180, 39] on button "Submit" at bounding box center [1200, 31] width 74 height 29
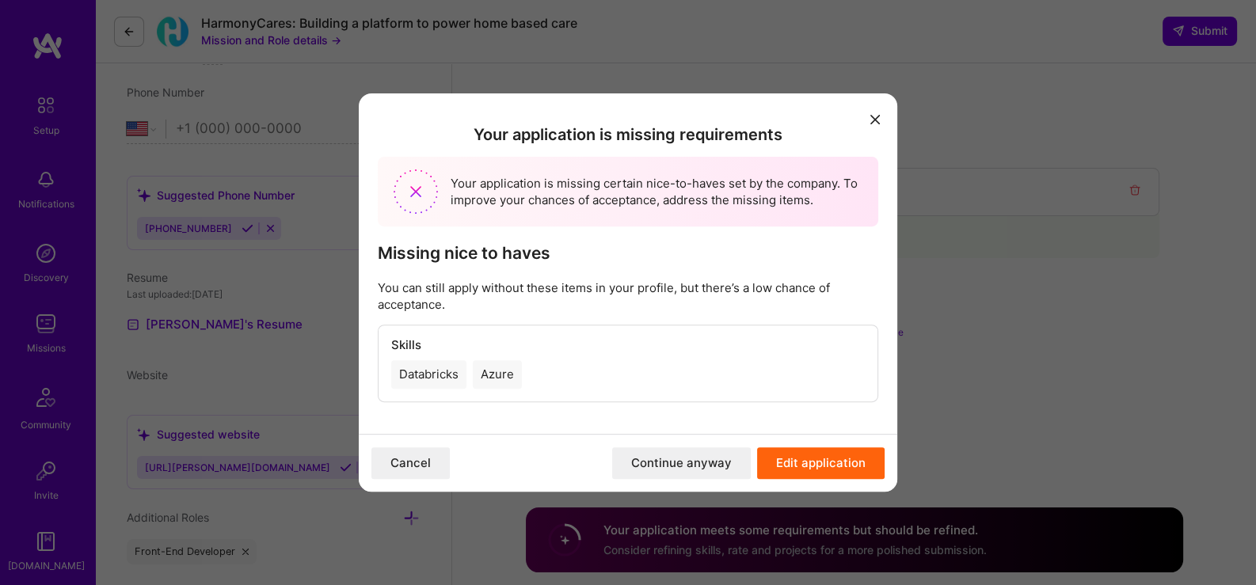
scroll to position [440, 0]
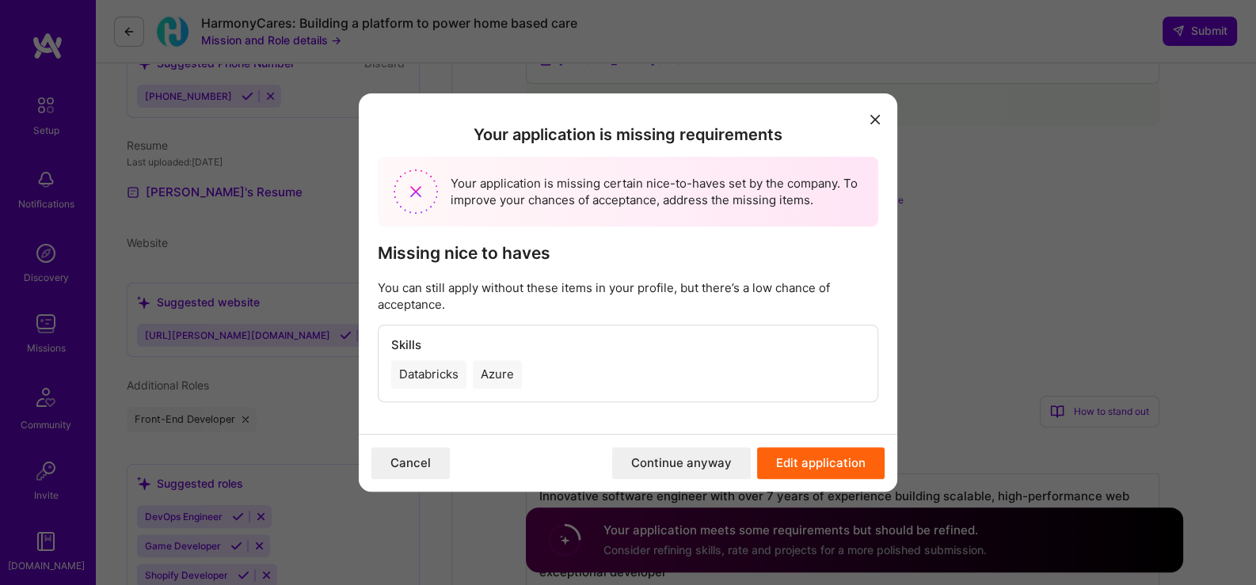
click at [653, 464] on button "Continue anyway" at bounding box center [681, 463] width 139 height 32
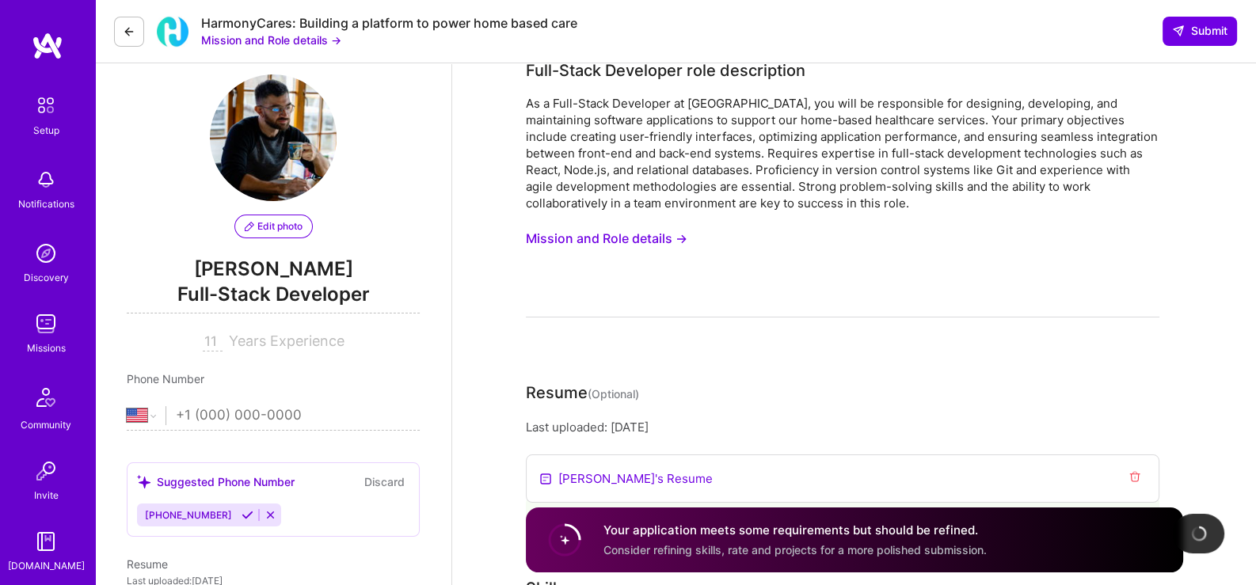
scroll to position [0, 0]
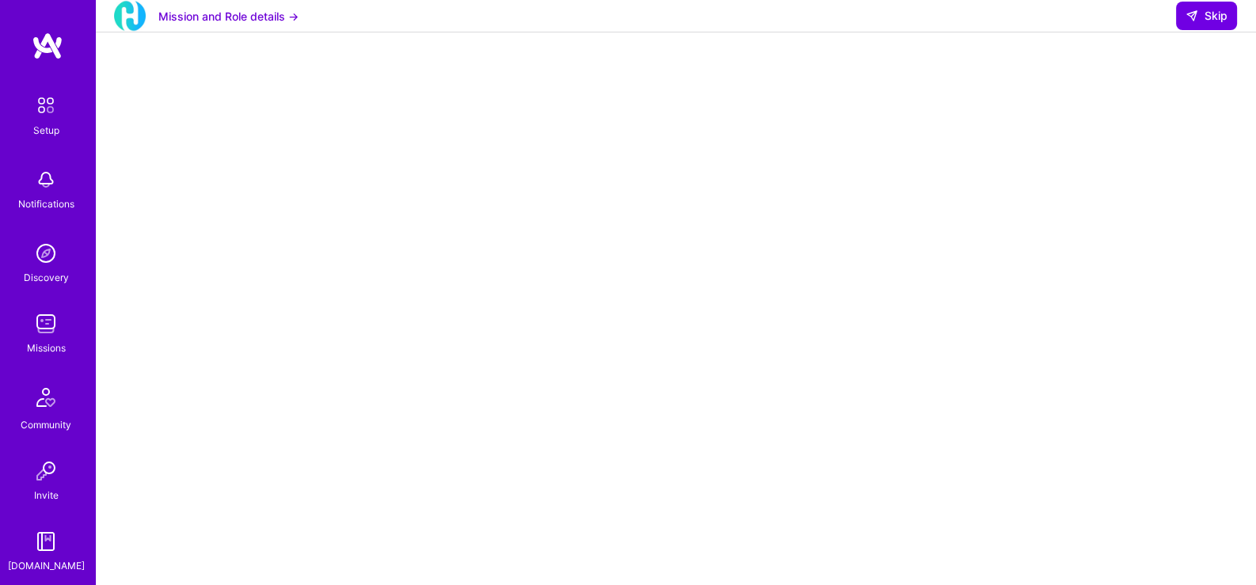
scroll to position [264, 0]
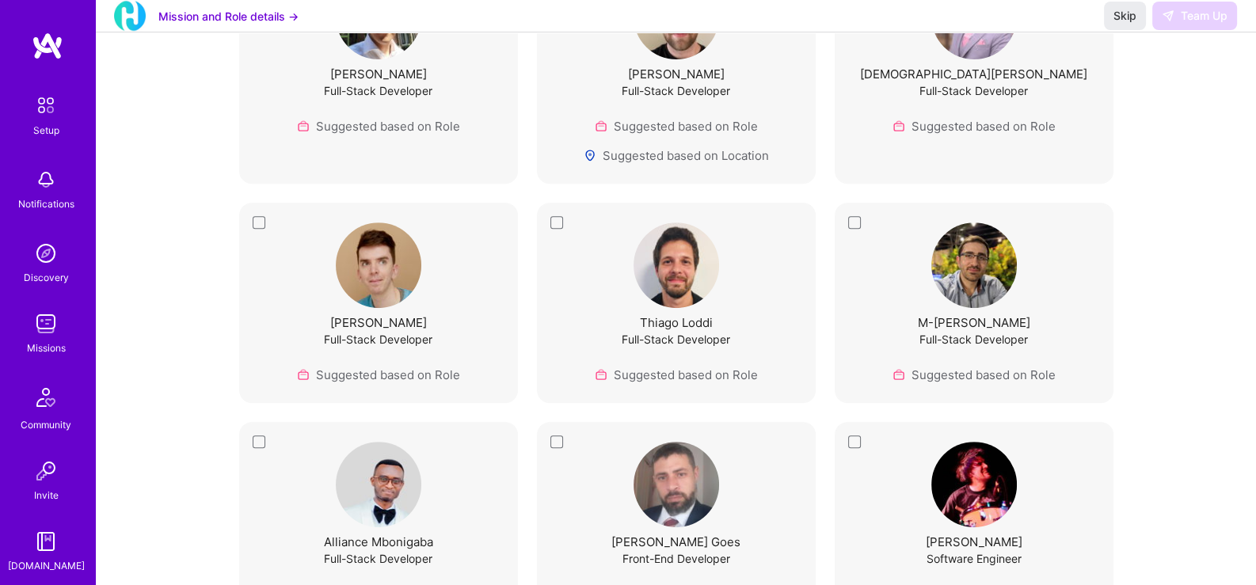
scroll to position [1056, 0]
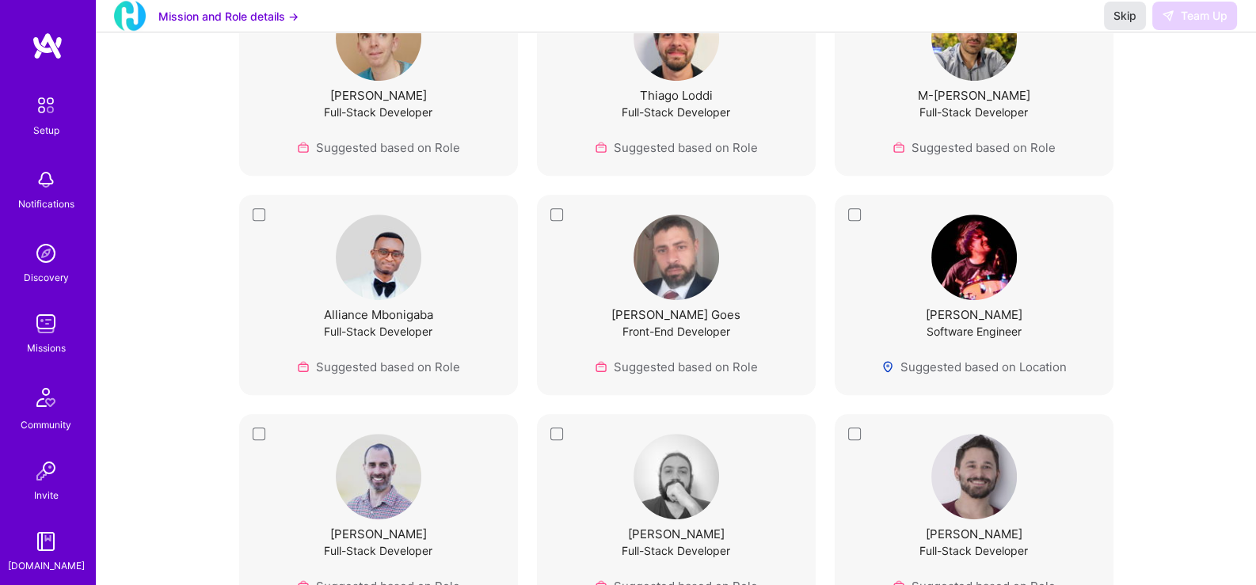
click at [1117, 24] on span "Skip" at bounding box center [1124, 16] width 23 height 16
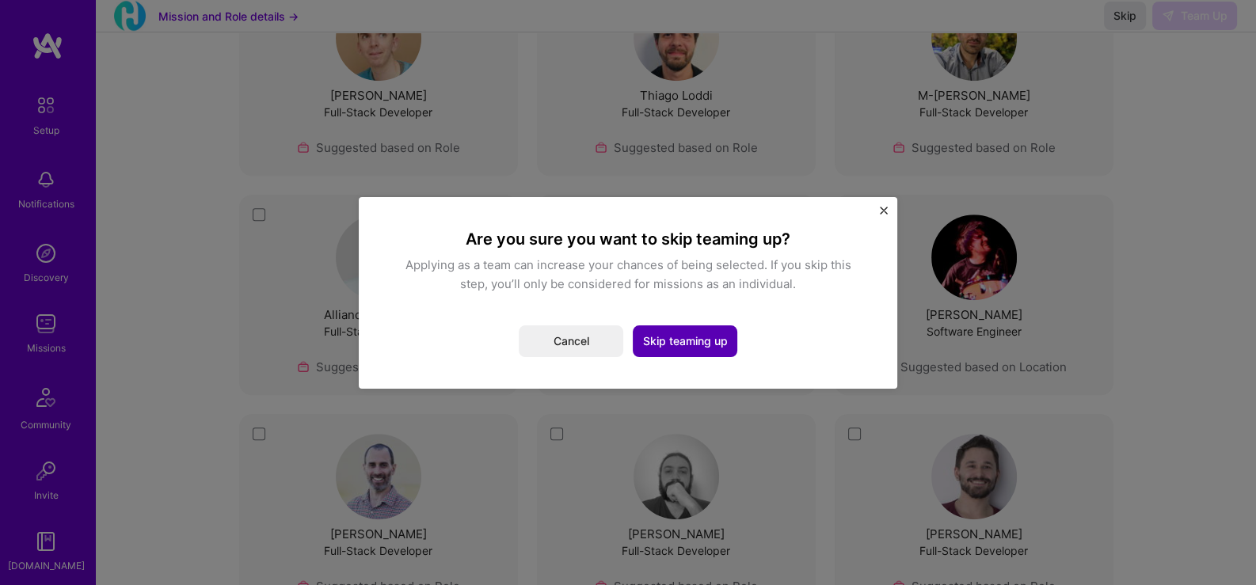
click at [671, 336] on button "Skip teaming up" at bounding box center [685, 341] width 105 height 32
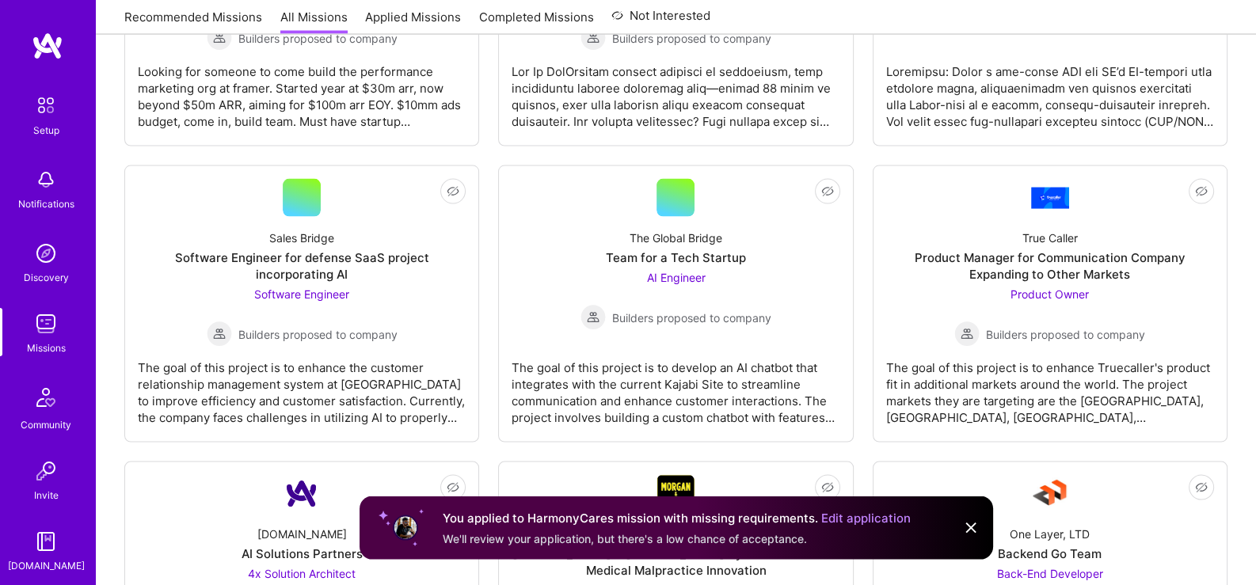
scroll to position [3921, 0]
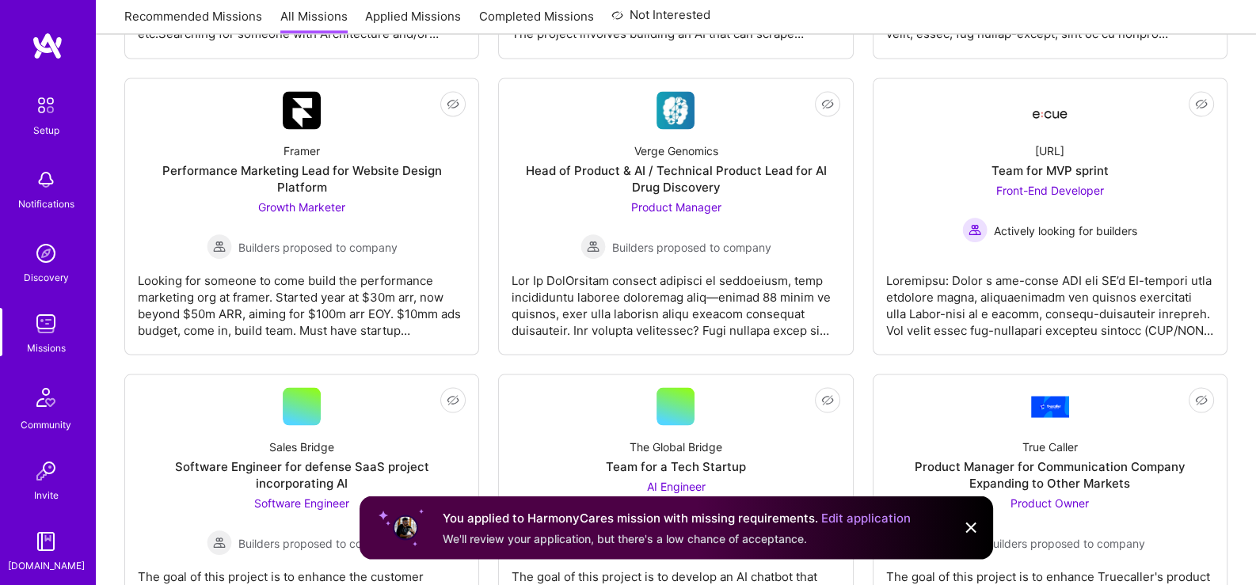
scroll to position [3525, 0]
